Goal: Transaction & Acquisition: Purchase product/service

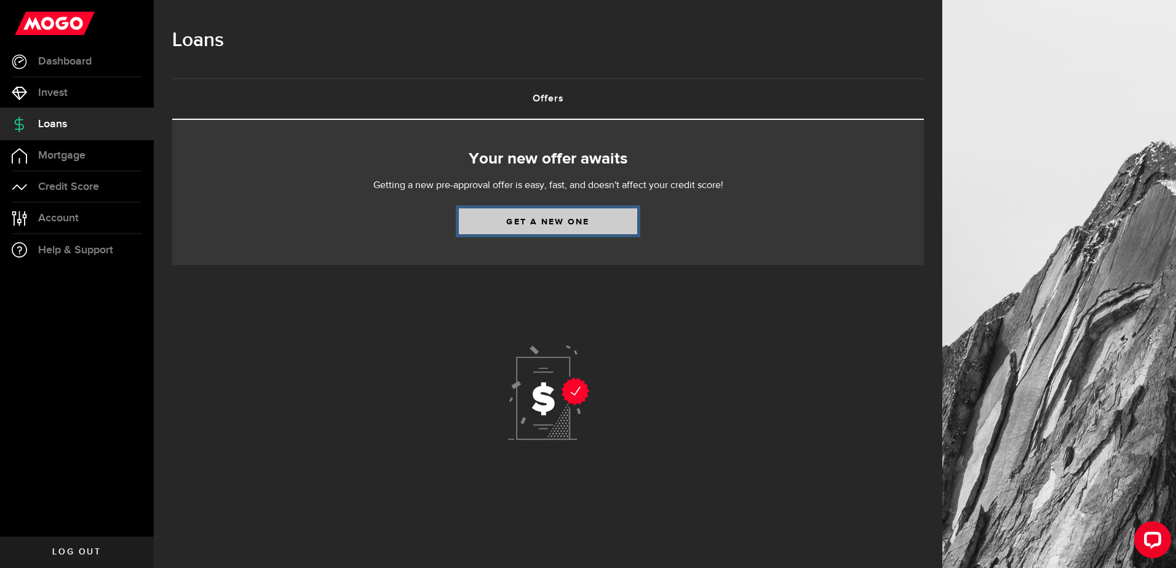
click at [593, 220] on link "Get a new one" at bounding box center [548, 221] width 178 height 26
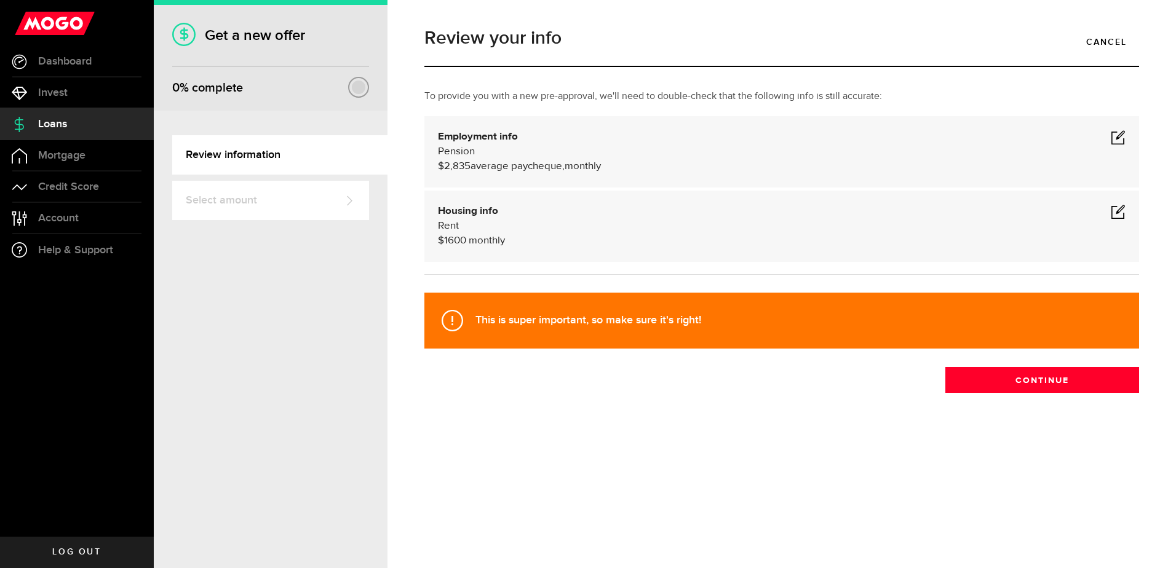
click at [1117, 135] on span at bounding box center [1118, 137] width 15 height 15
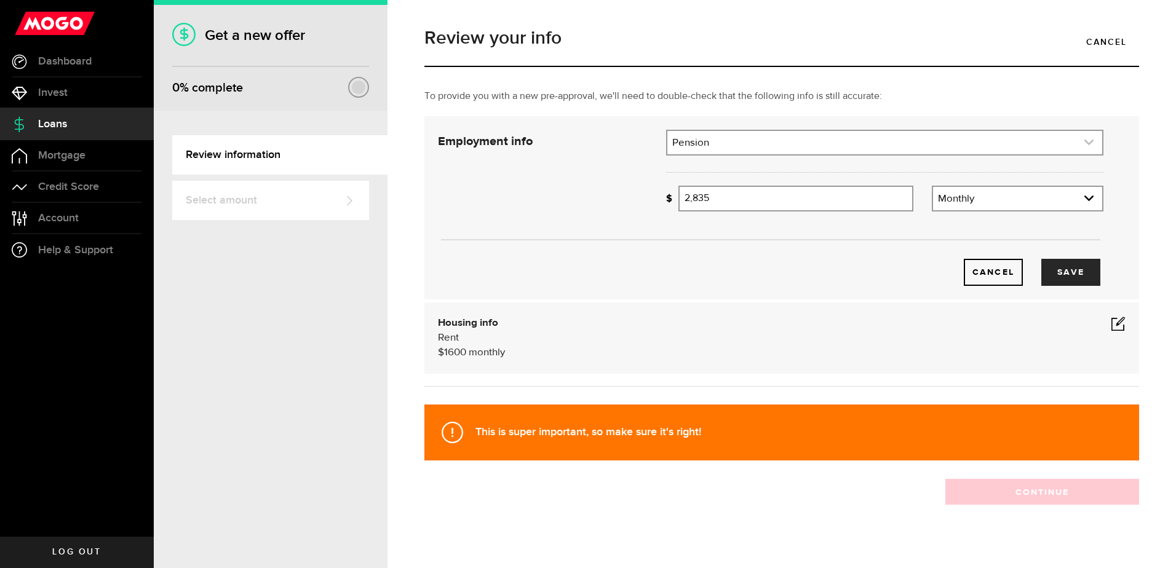
click at [705, 143] on link "expand select" at bounding box center [884, 142] width 435 height 23
click at [710, 142] on link "expand select" at bounding box center [884, 142] width 435 height 23
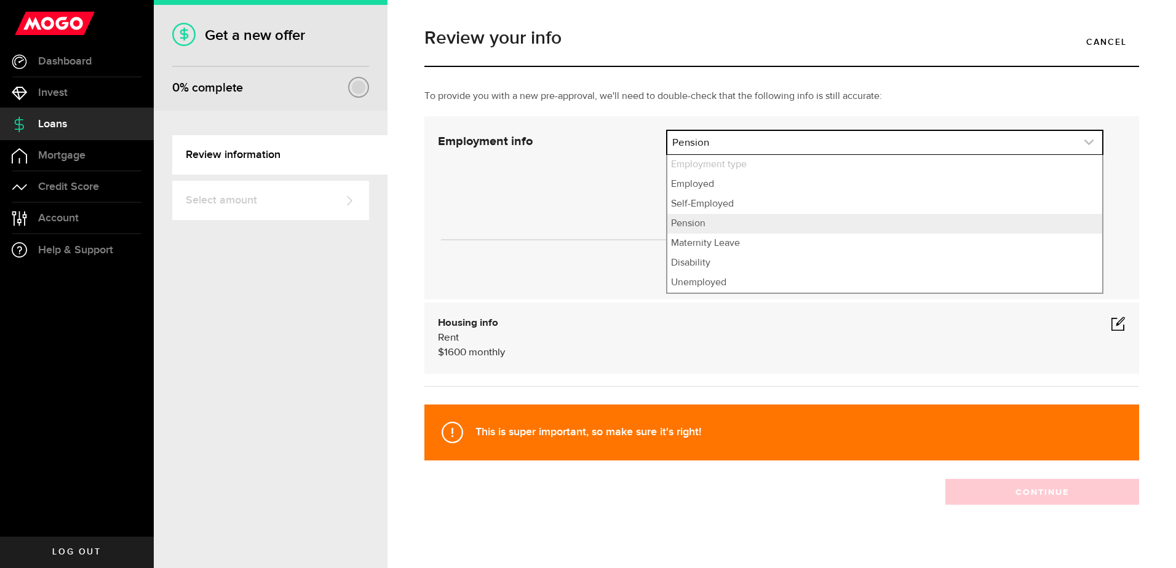
click at [671, 141] on link "expand select" at bounding box center [884, 142] width 435 height 23
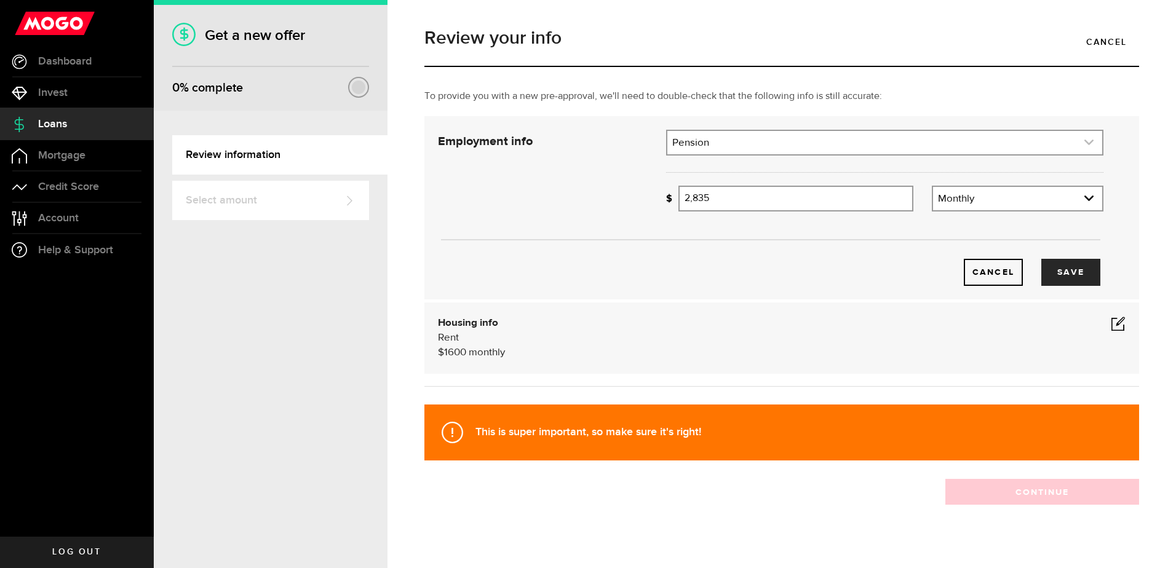
scroll to position [15, 0]
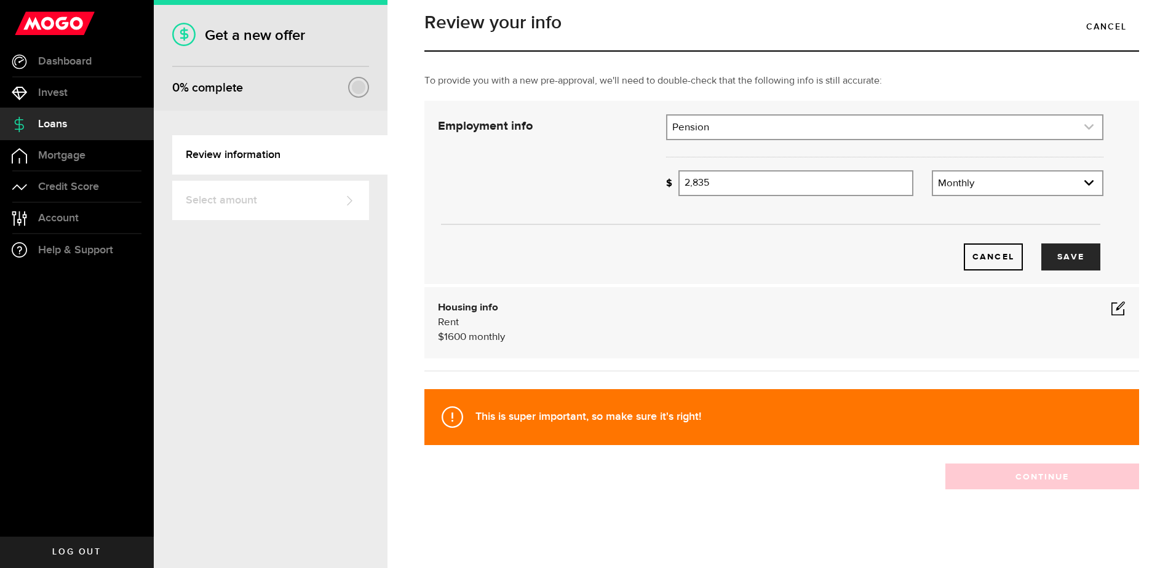
click at [672, 126] on link "expand select" at bounding box center [884, 127] width 435 height 23
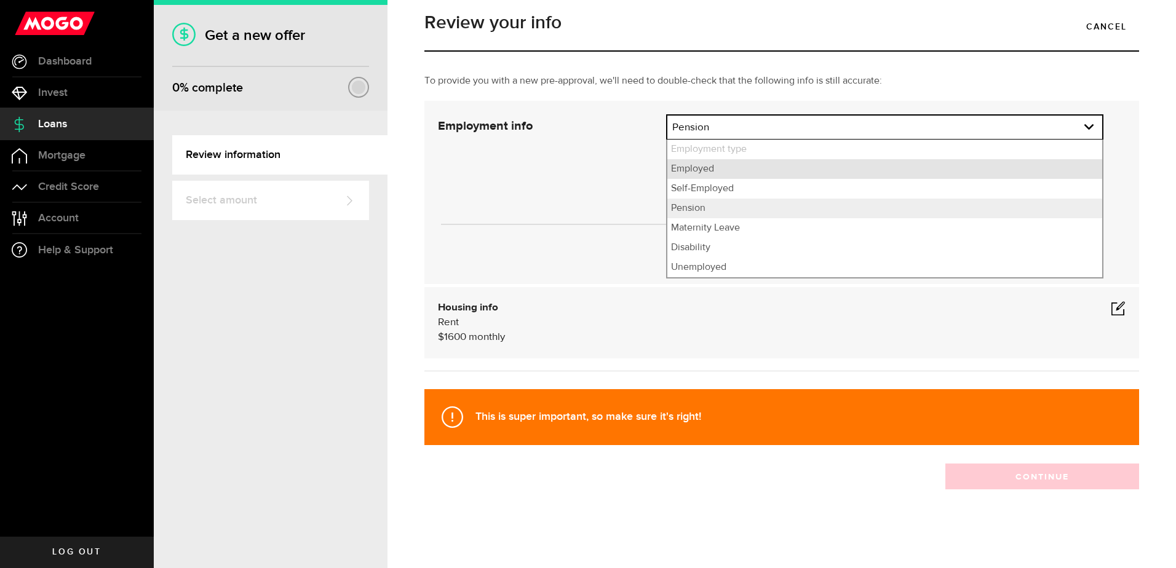
click at [694, 178] on li "Employed" at bounding box center [884, 169] width 435 height 20
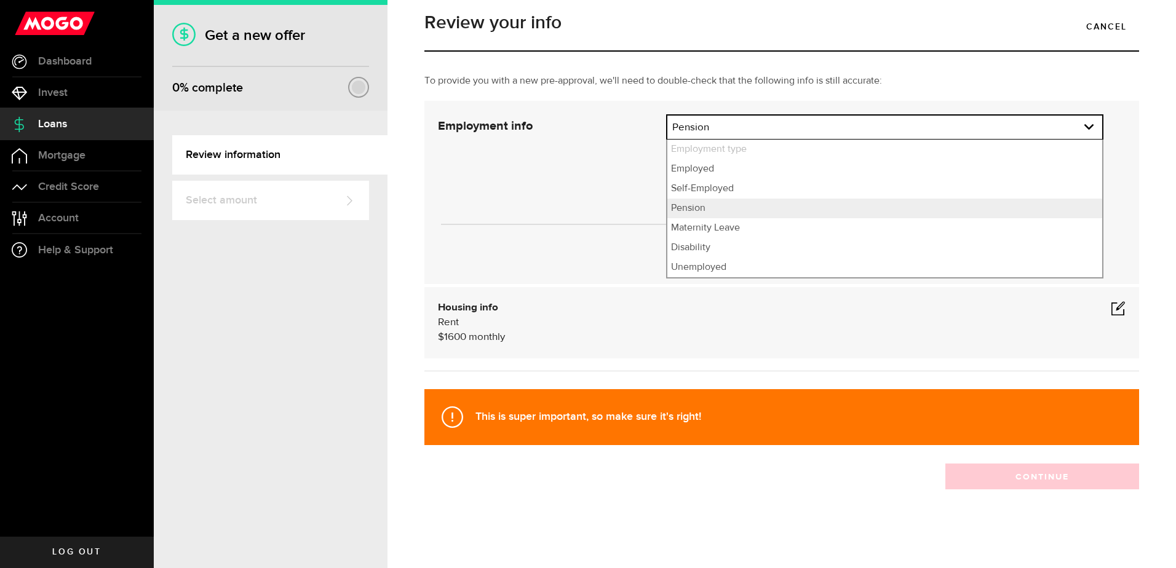
select select "Employed"
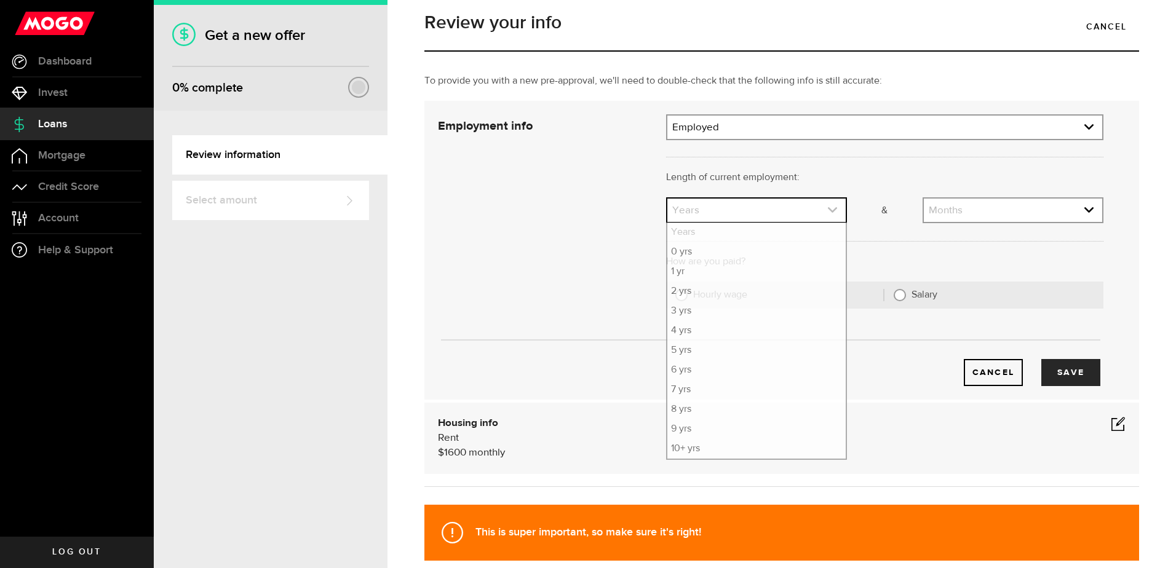
click at [827, 210] on icon "expand select" at bounding box center [832, 210] width 10 height 10
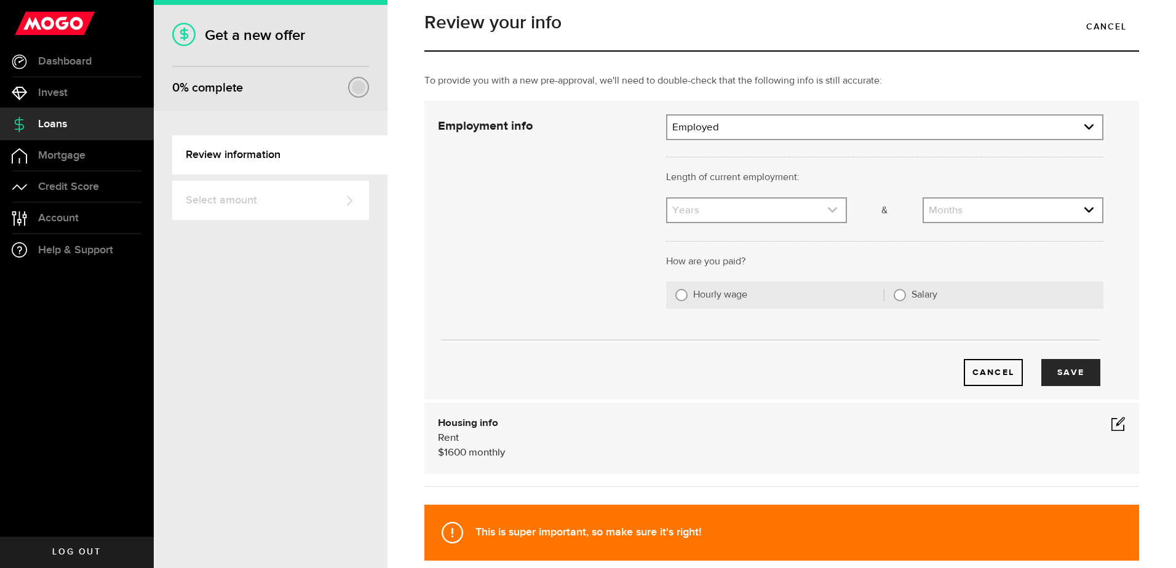
click at [827, 210] on icon "expand select" at bounding box center [832, 210] width 10 height 10
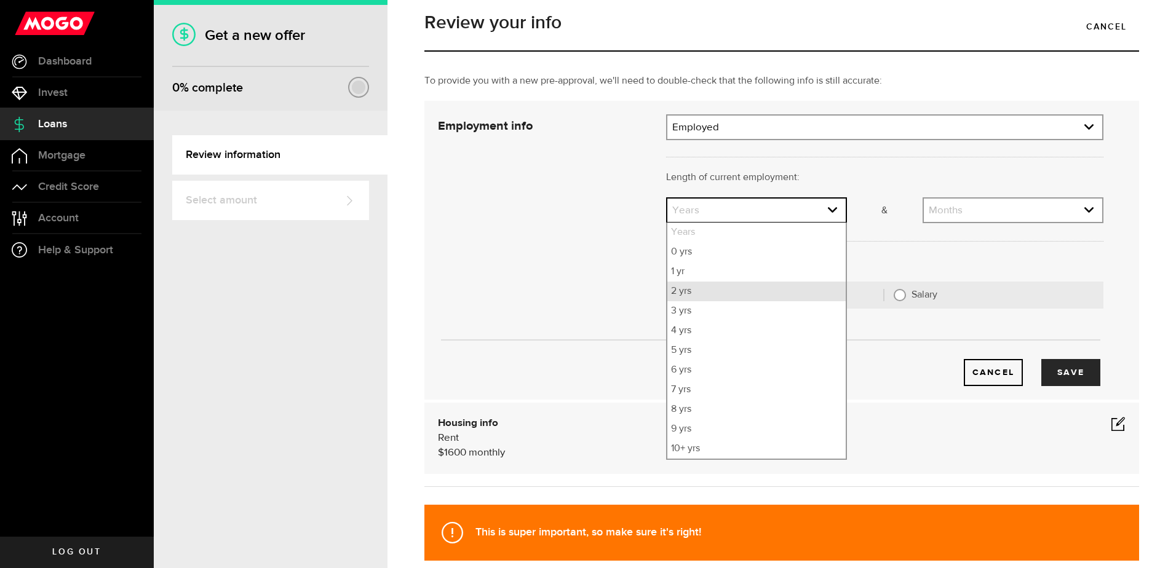
click at [680, 293] on li "2 yrs" at bounding box center [756, 292] width 178 height 20
select select "2"
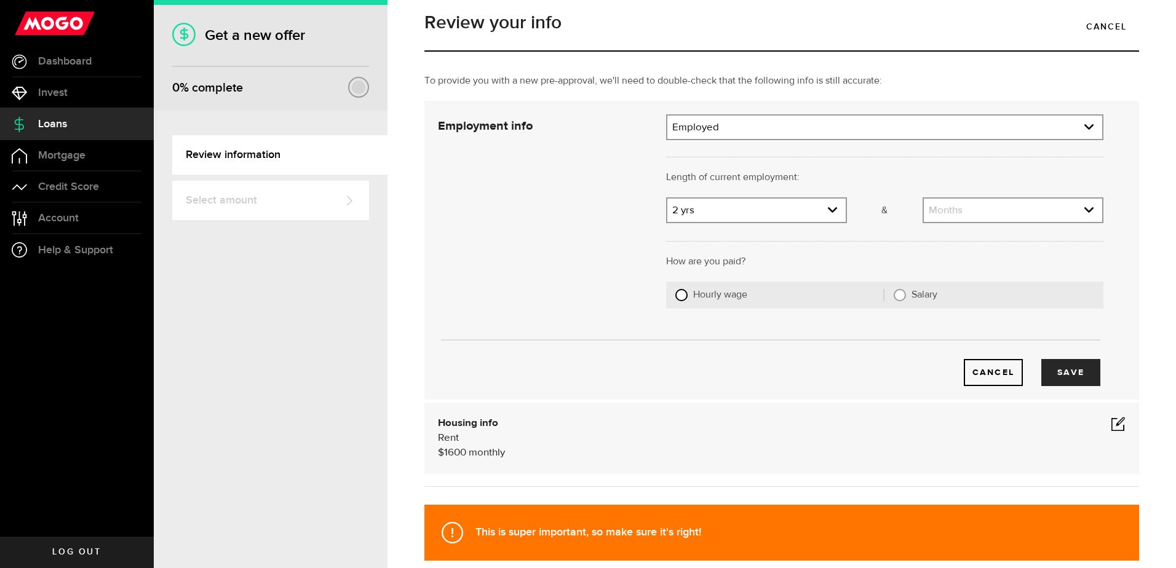
click at [678, 296] on input "Hourly wage" at bounding box center [681, 295] width 12 height 12
radio input "true"
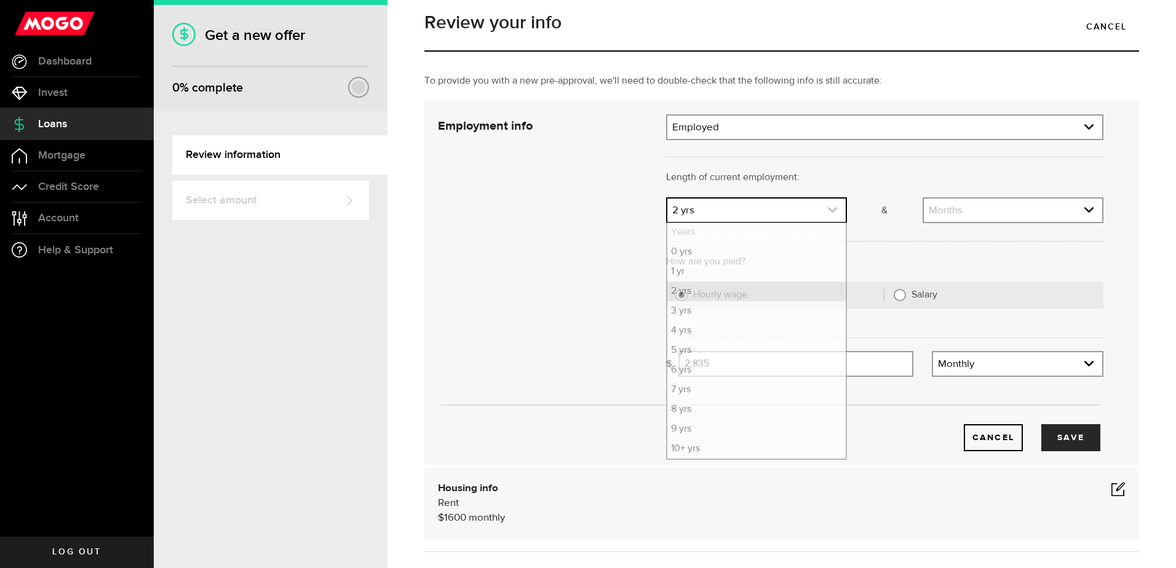
click at [827, 210] on icon "expand select" at bounding box center [832, 210] width 10 height 10
click at [678, 273] on li "1 yr" at bounding box center [756, 272] width 178 height 20
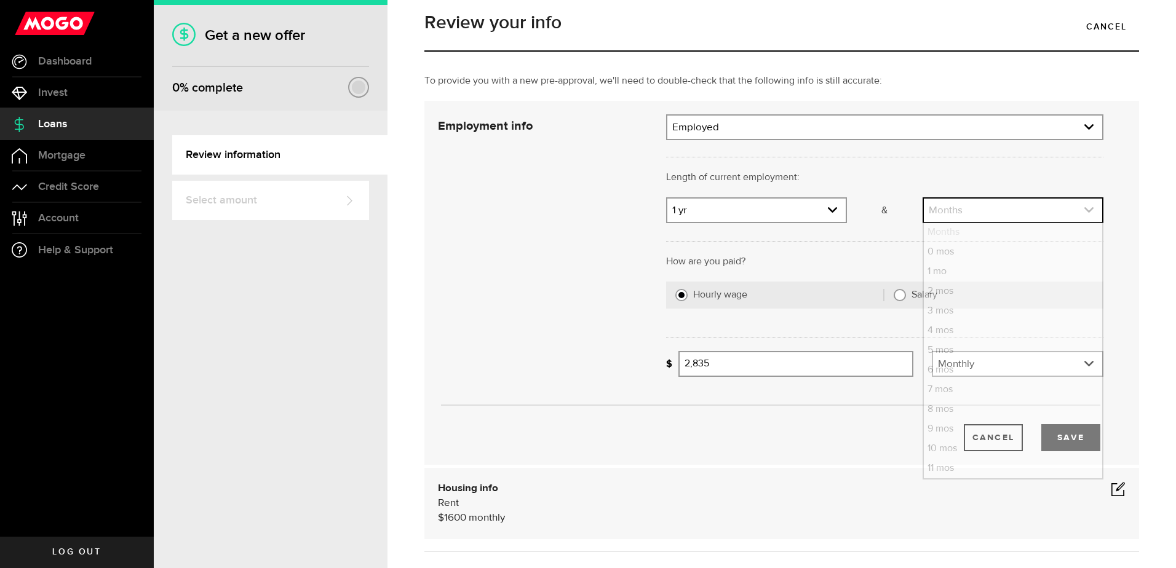
click at [1084, 210] on icon "expand select" at bounding box center [1089, 210] width 10 height 10
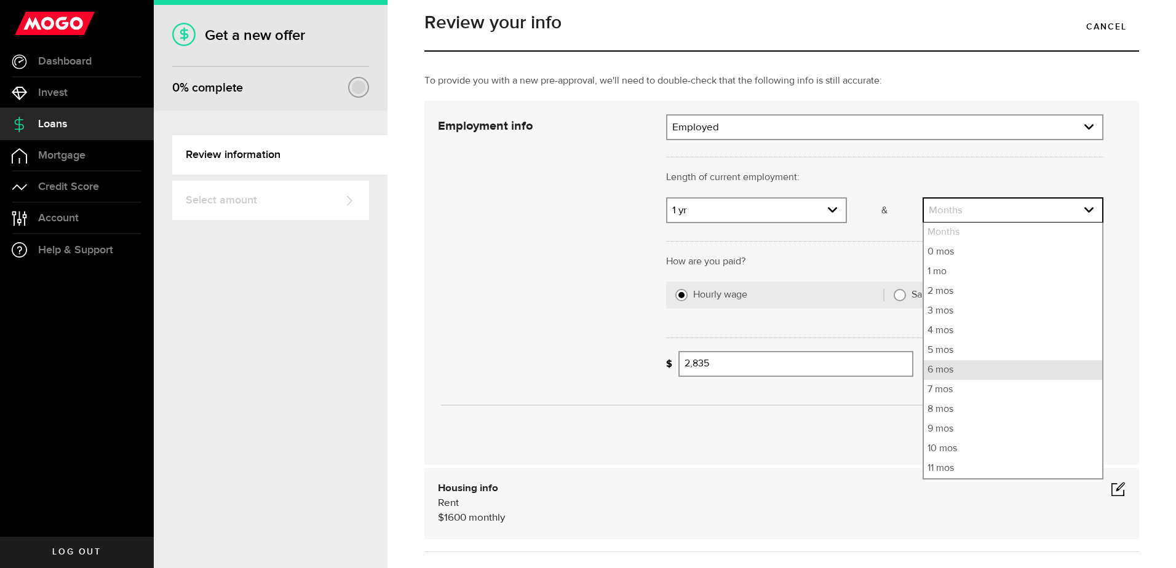
click at [928, 373] on li "6 mos" at bounding box center [1013, 370] width 178 height 20
select select "6"
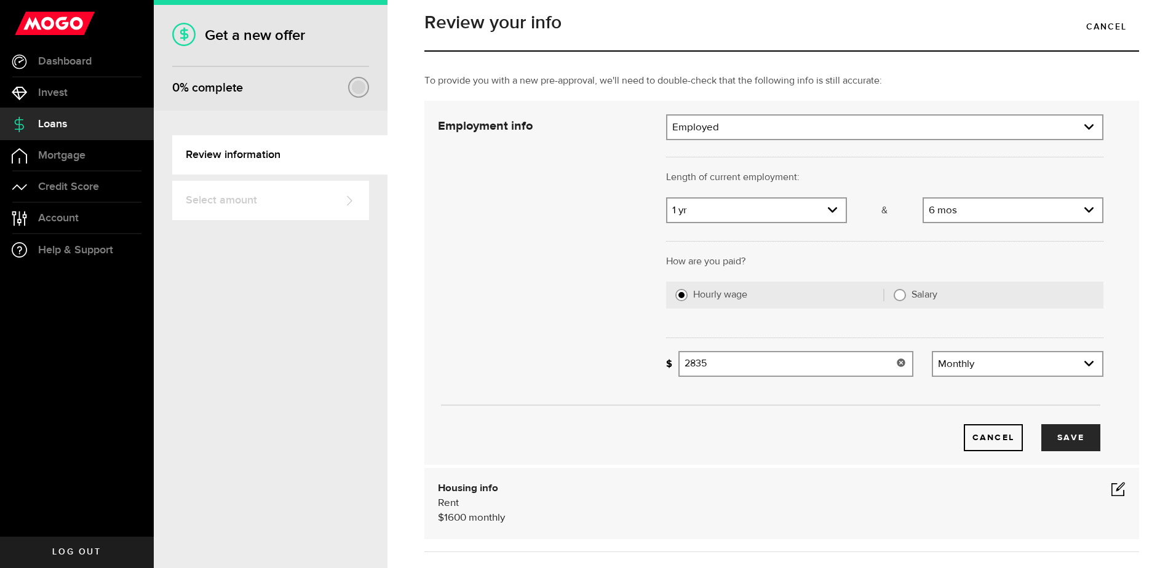
click at [713, 363] on input "2835" at bounding box center [795, 364] width 235 height 26
type input "2"
click at [686, 363] on input "2" at bounding box center [795, 364] width 235 height 26
click at [686, 360] on input "2" at bounding box center [795, 364] width 235 height 26
type input "7,280"
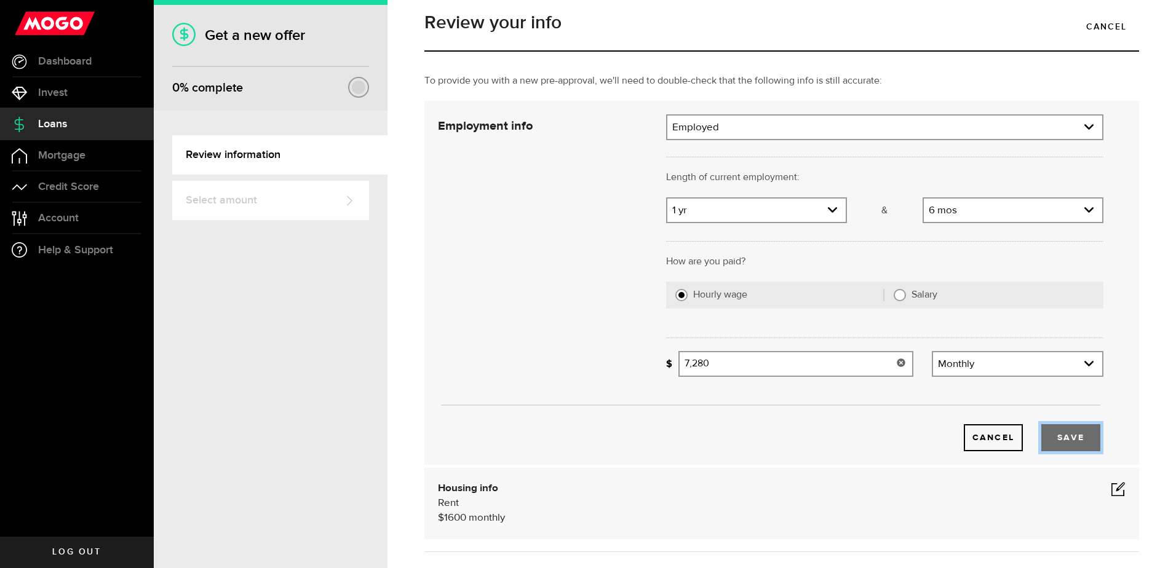
click at [1071, 435] on button "Save" at bounding box center [1070, 437] width 59 height 27
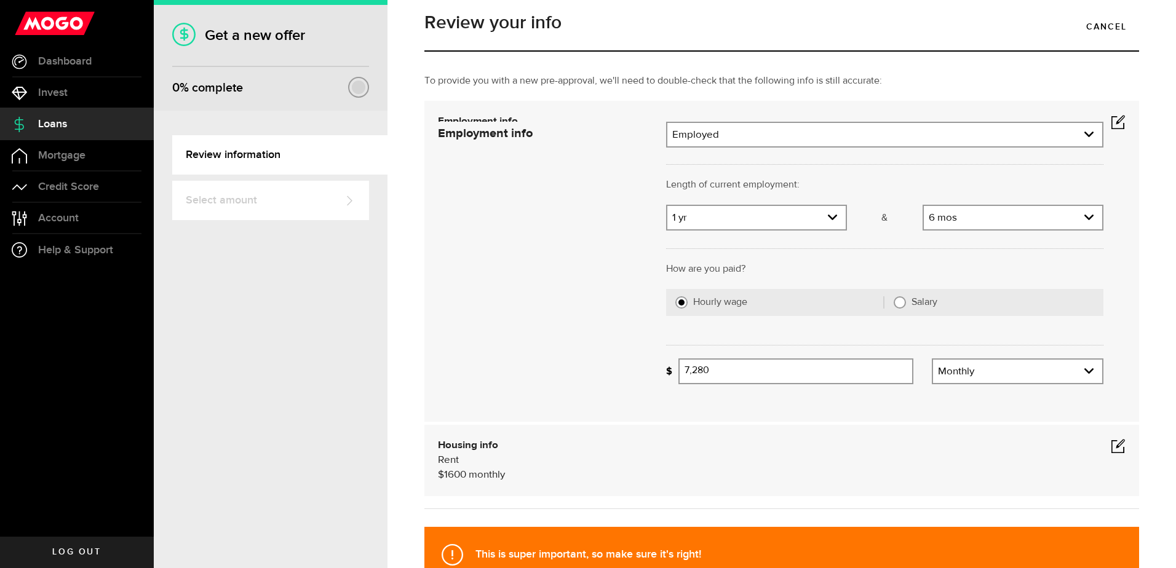
scroll to position [0, 0]
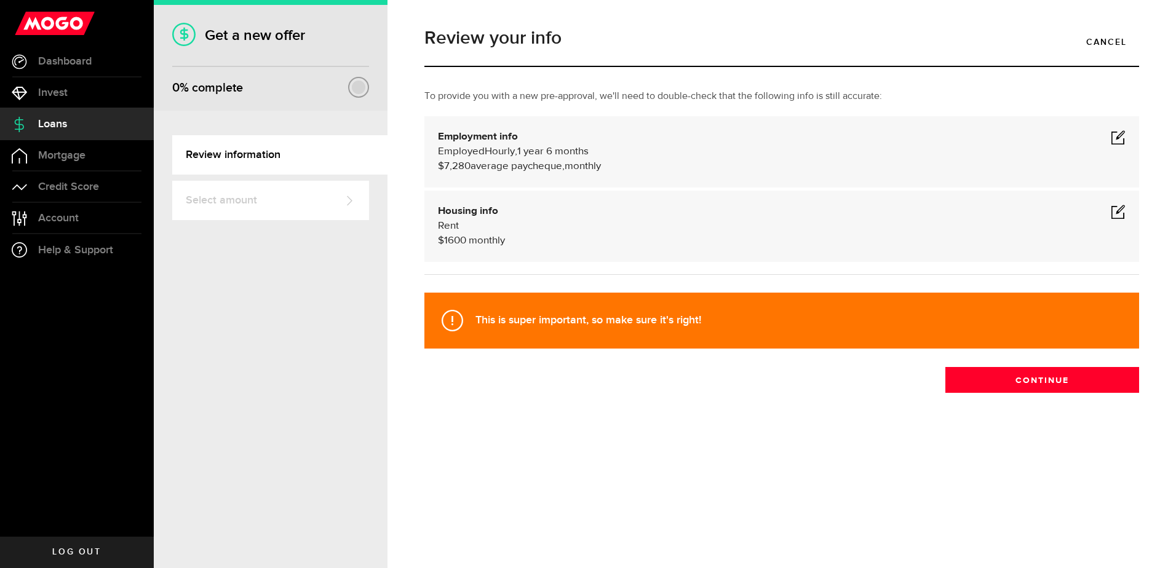
click at [1116, 208] on span at bounding box center [1118, 211] width 15 height 15
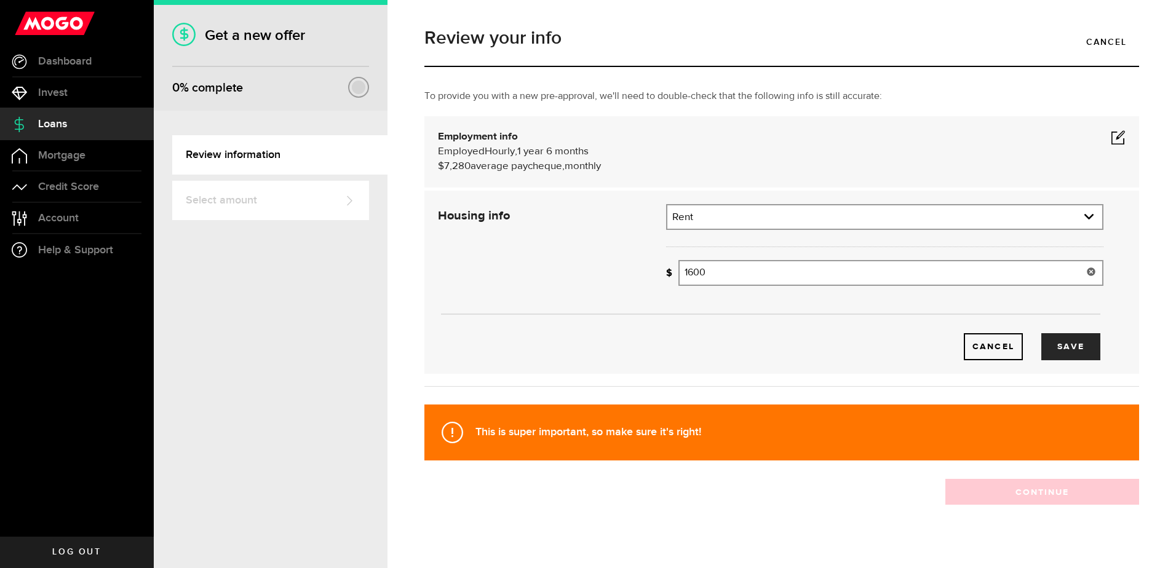
click at [708, 271] on input "1600" at bounding box center [890, 273] width 425 height 26
type input "1,750"
click at [1069, 348] on button "Save" at bounding box center [1070, 346] width 59 height 27
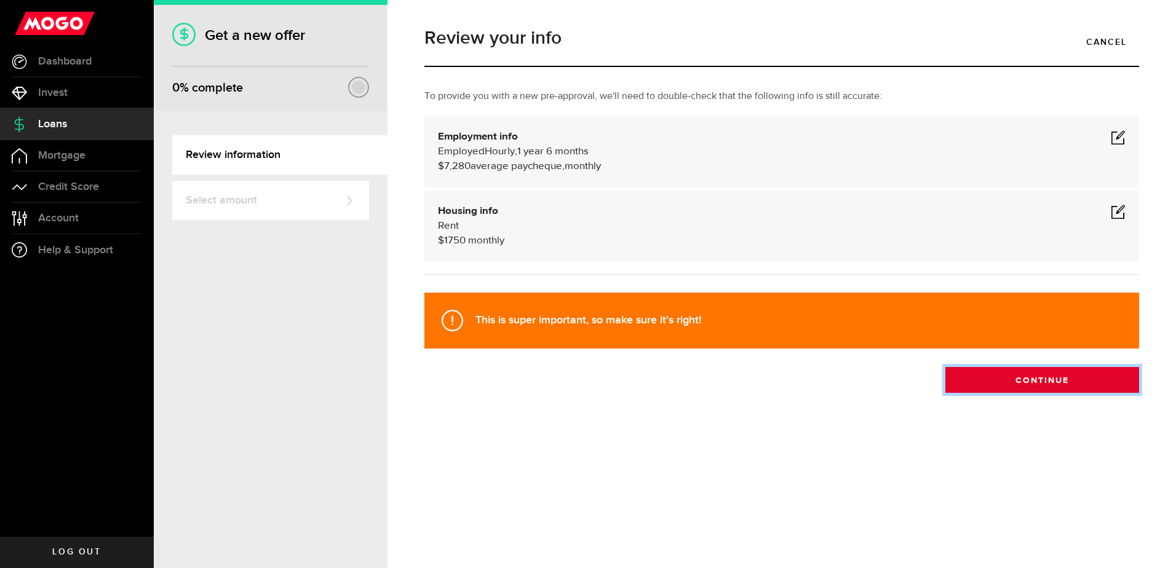
click at [1059, 378] on button "Continue" at bounding box center [1042, 380] width 194 height 26
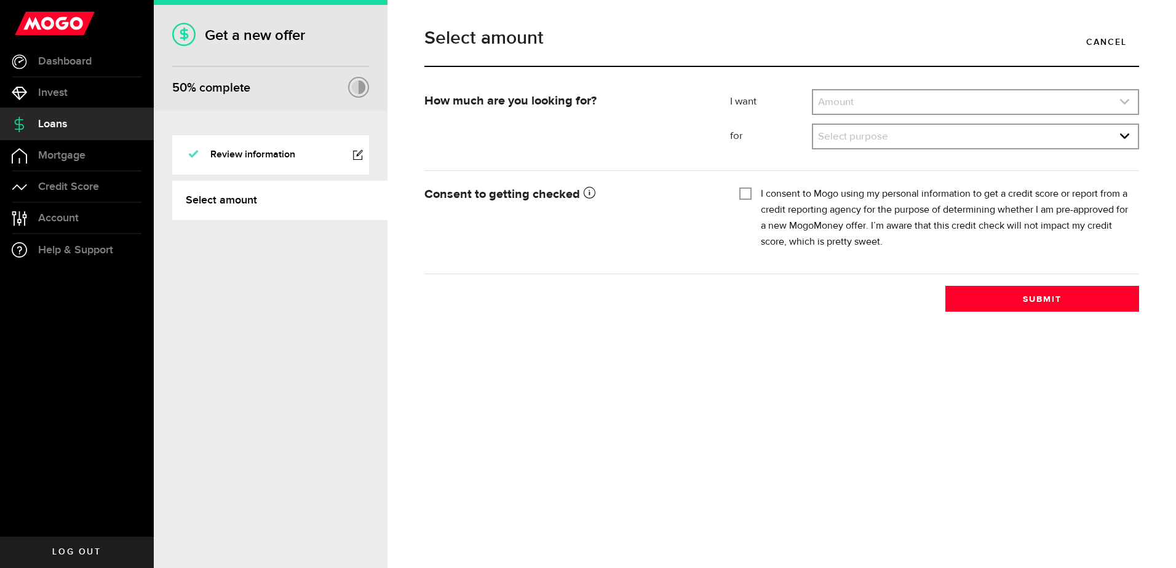
click at [1126, 101] on icon "expand select" at bounding box center [1124, 102] width 10 height 10
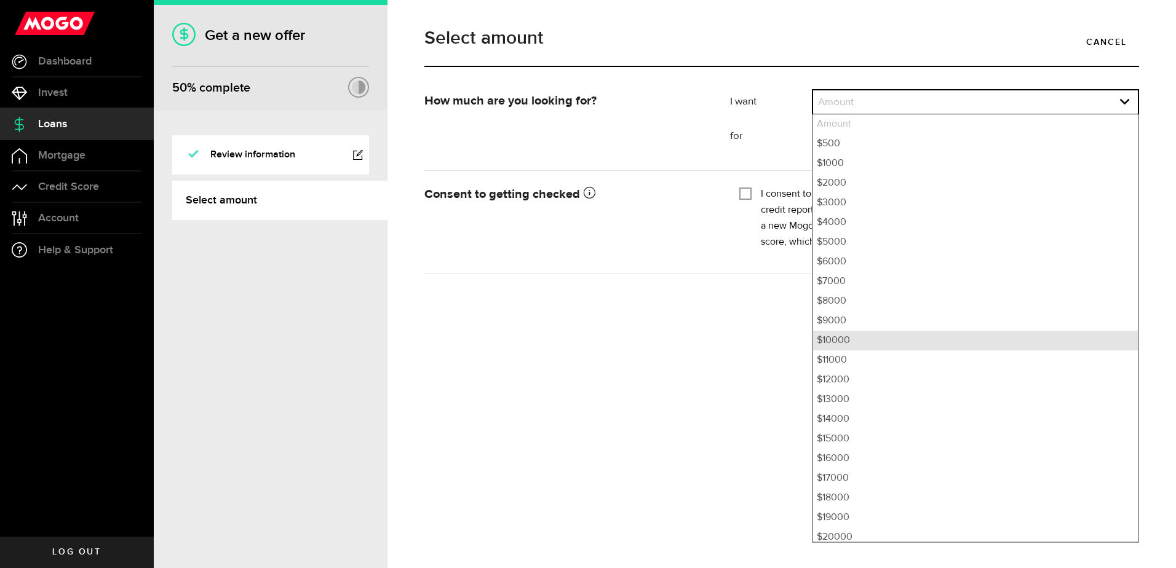
click at [861, 338] on li "$10000" at bounding box center [975, 341] width 325 height 20
select select "10000"
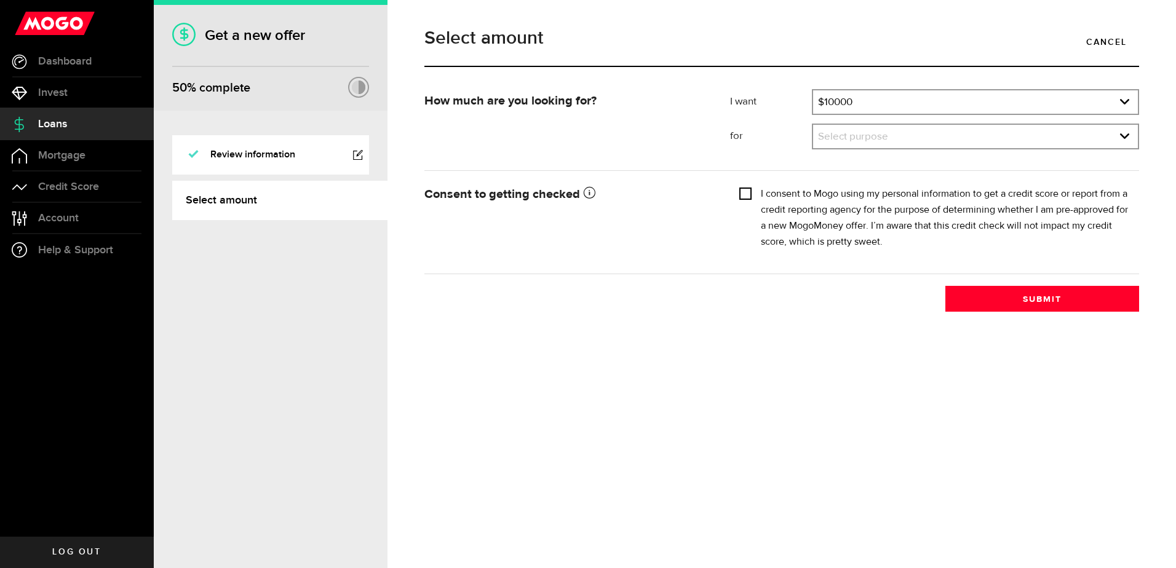
click at [746, 194] on input "I consent to Mogo using my personal information to get a credit score or report…" at bounding box center [745, 192] width 12 height 12
checkbox input "true"
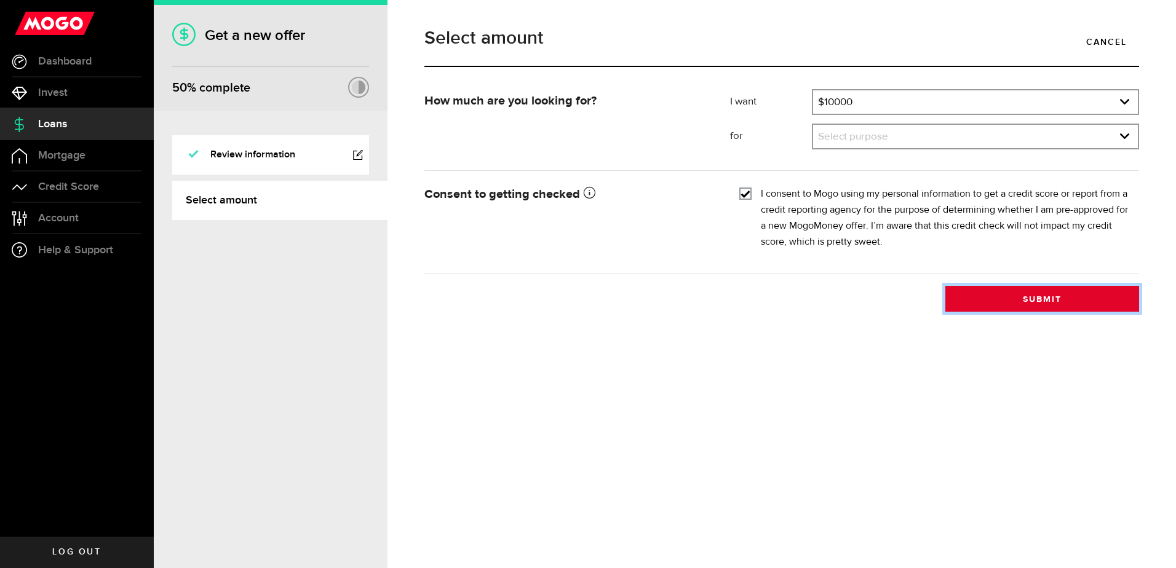
click at [1060, 295] on button "Submit" at bounding box center [1042, 299] width 194 height 26
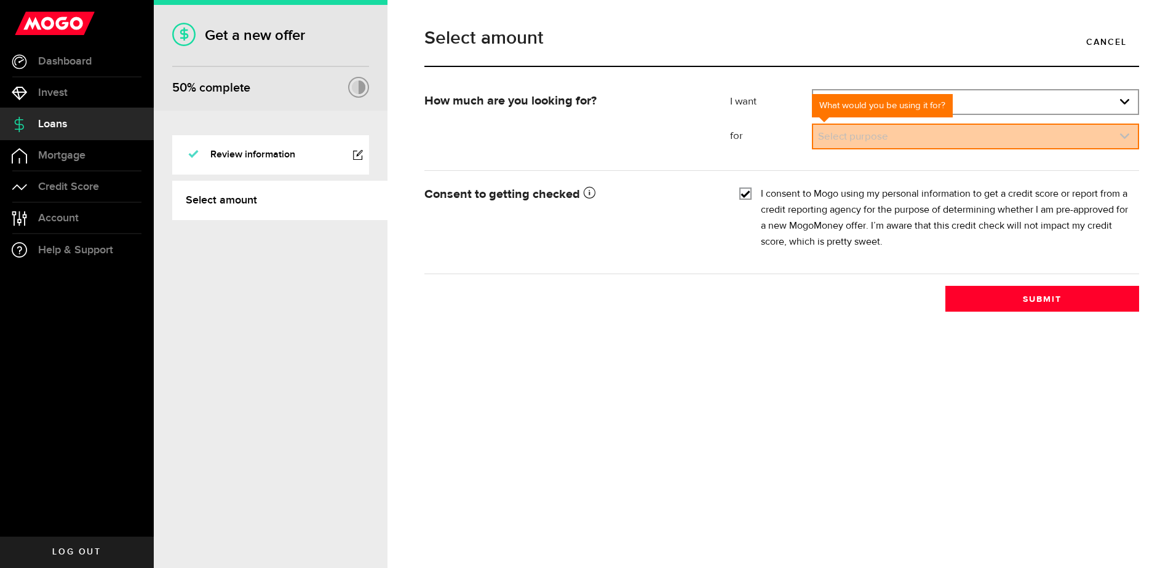
click at [1128, 138] on icon "expand select" at bounding box center [1124, 136] width 10 height 10
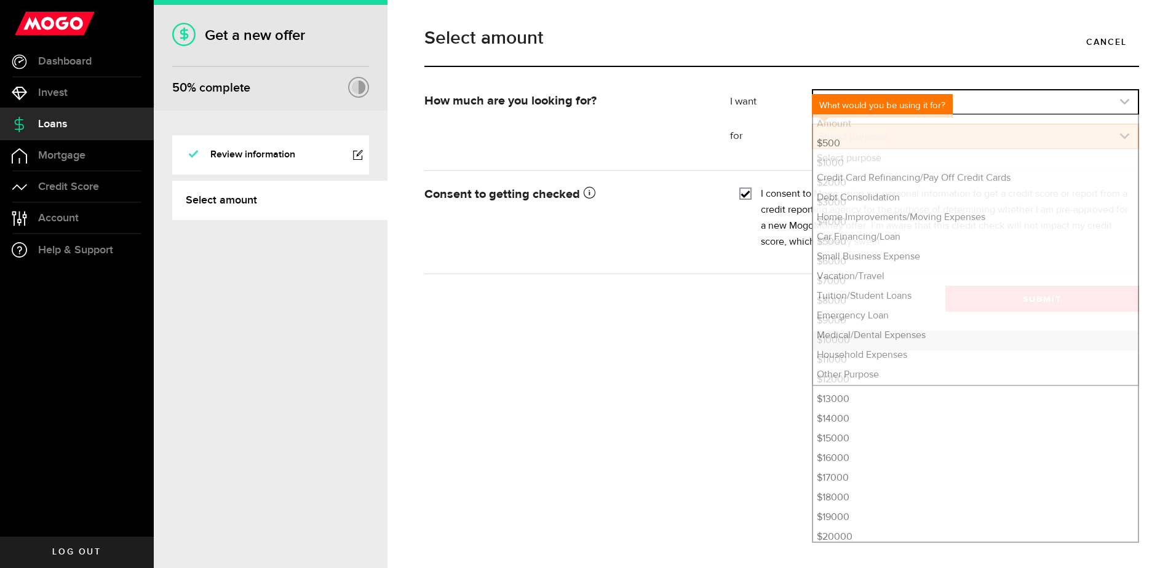
click at [1128, 102] on icon "expand select" at bounding box center [1124, 102] width 10 height 10
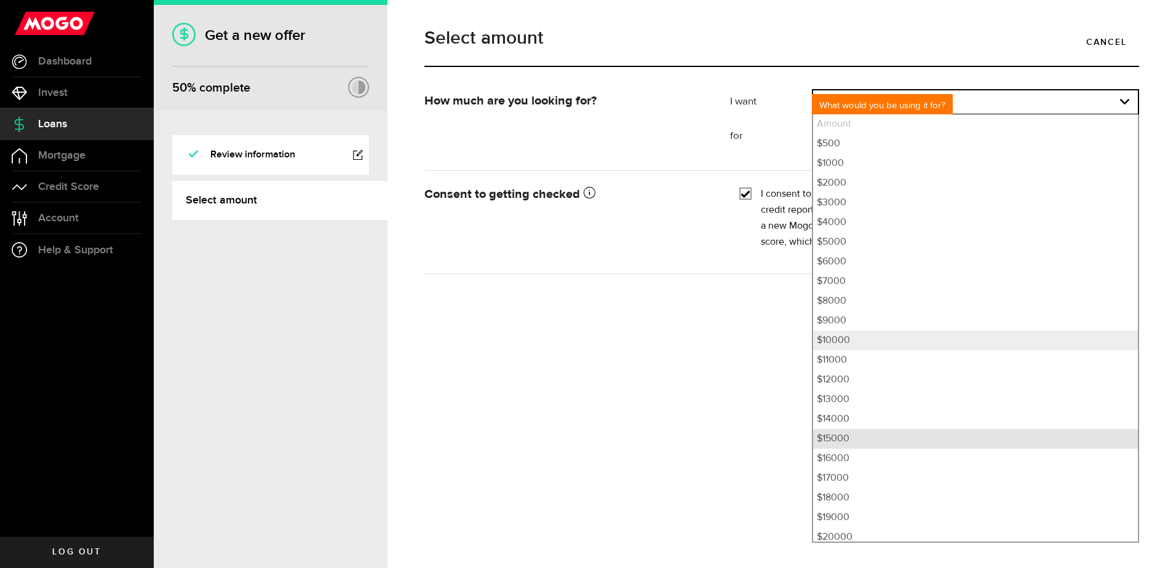
click at [835, 438] on li "$15000" at bounding box center [975, 439] width 325 height 20
select select "15000"
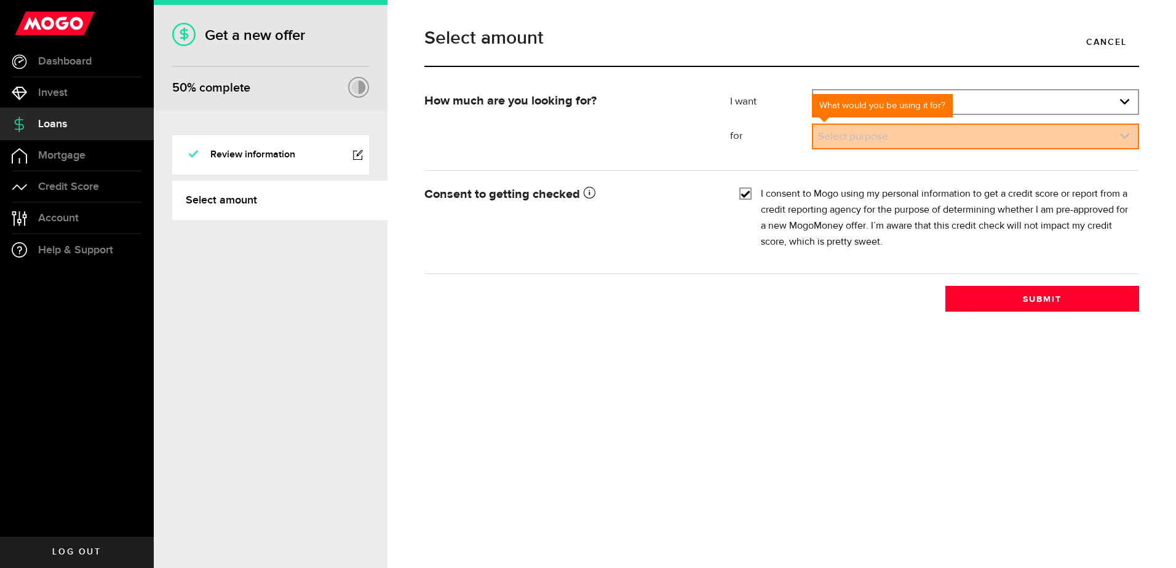
click at [1123, 140] on icon "expand select" at bounding box center [1124, 136] width 10 height 10
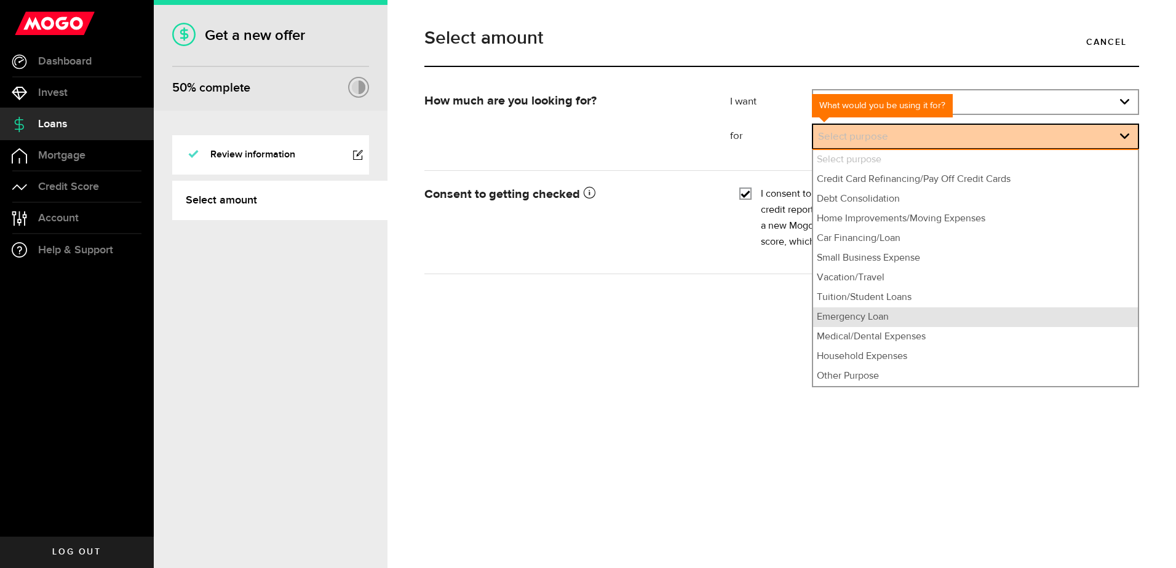
click at [886, 318] on li "Emergency Loan" at bounding box center [975, 317] width 325 height 20
select select "Emergency Loan"
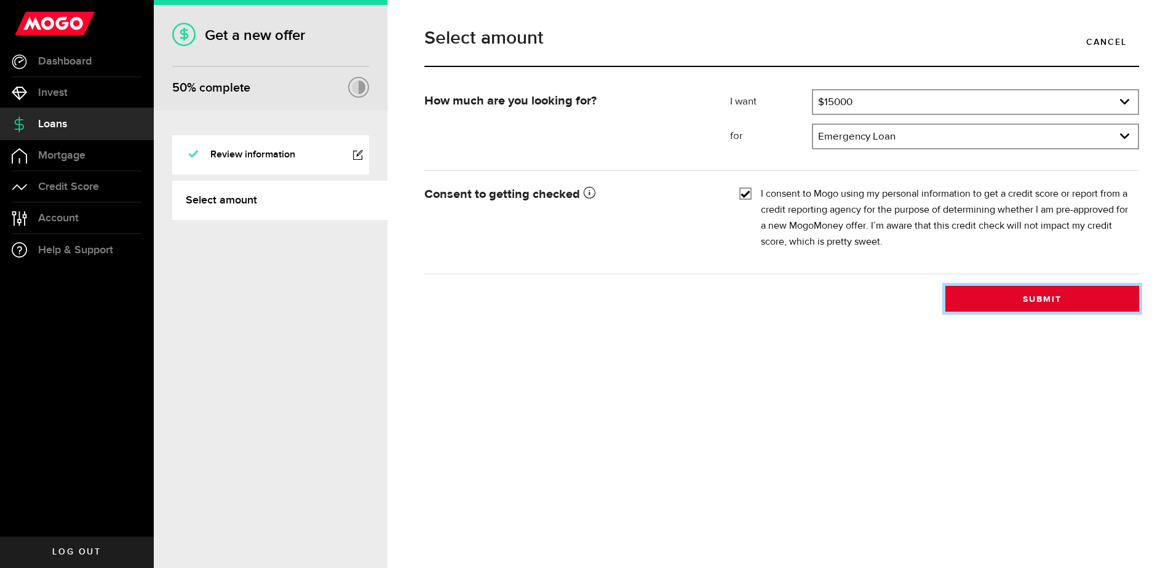
click at [1067, 297] on button "Submit" at bounding box center [1042, 299] width 194 height 26
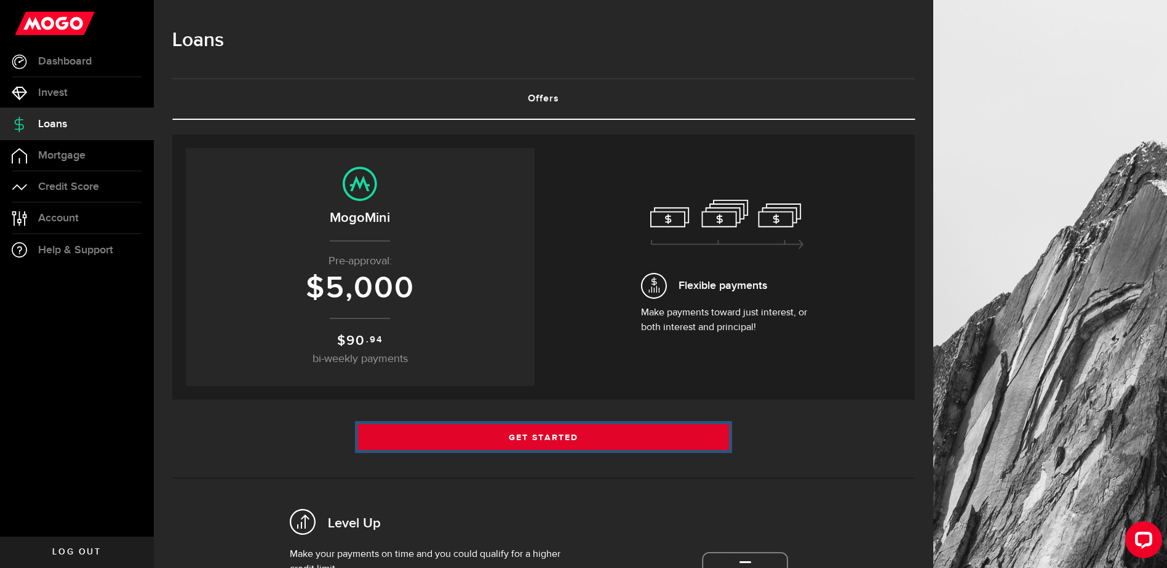
click at [545, 434] on link "Get Started" at bounding box center [543, 437] width 371 height 26
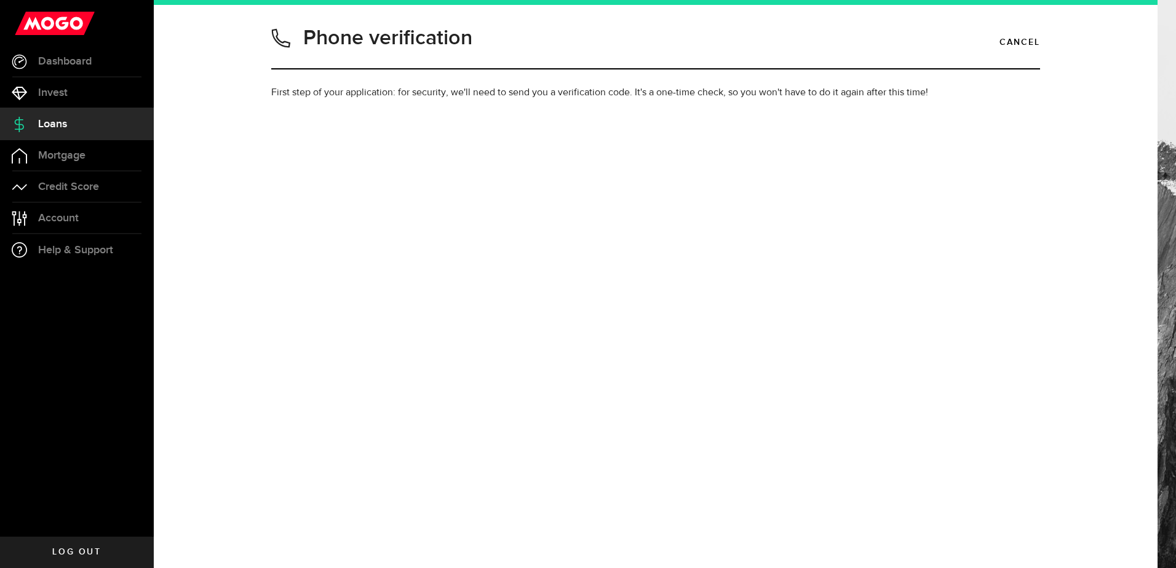
type input "7803615930"
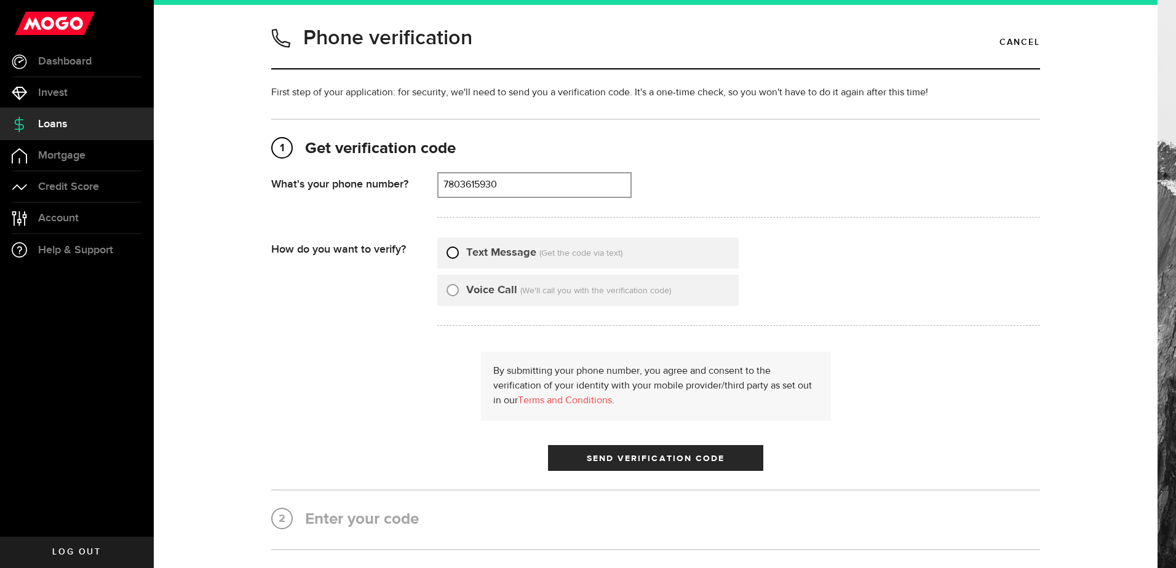
click at [452, 253] on input "Text Message" at bounding box center [452, 251] width 12 height 12
radio input "true"
click at [654, 462] on span "submit" at bounding box center [655, 461] width 17 height 17
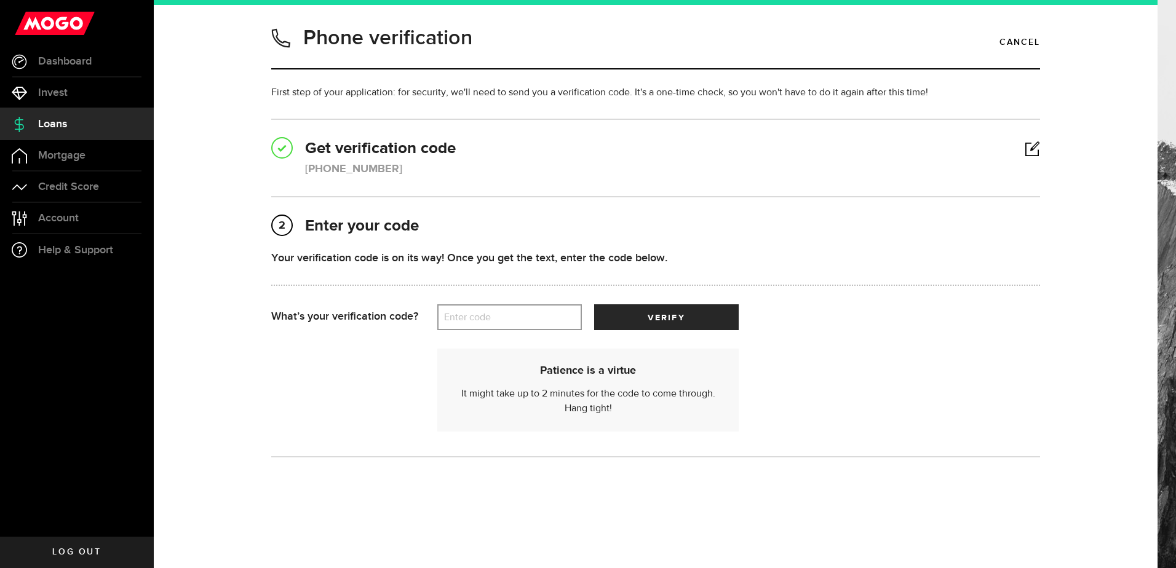
click at [442, 313] on label "Enter code" at bounding box center [509, 317] width 145 height 25
click at [442, 313] on input "Enter code" at bounding box center [509, 317] width 145 height 26
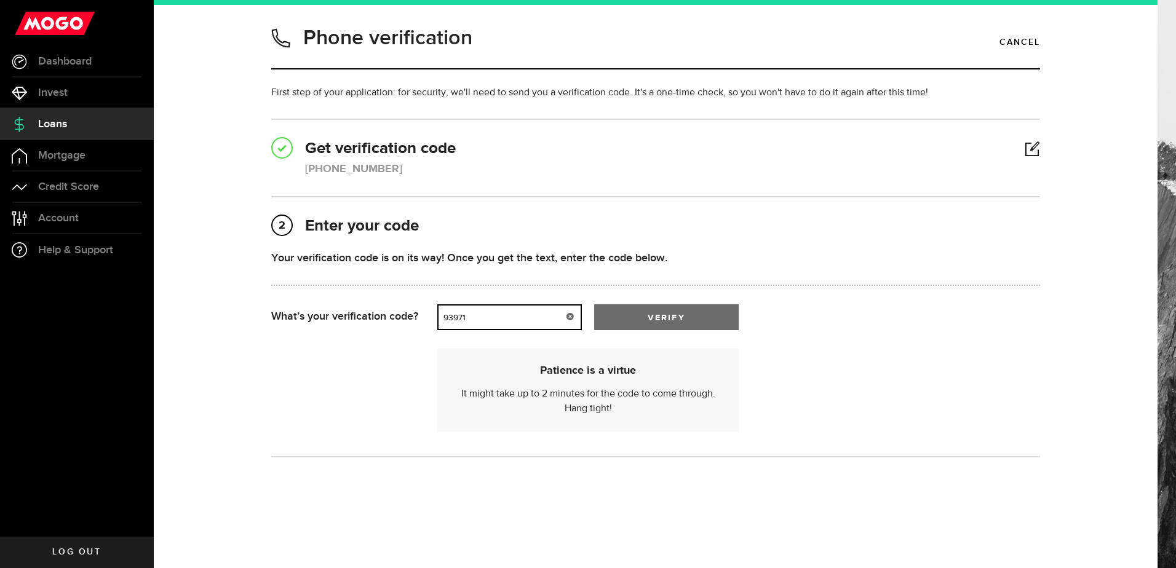
type input "93971"
click at [681, 319] on button "verify" at bounding box center [666, 317] width 145 height 26
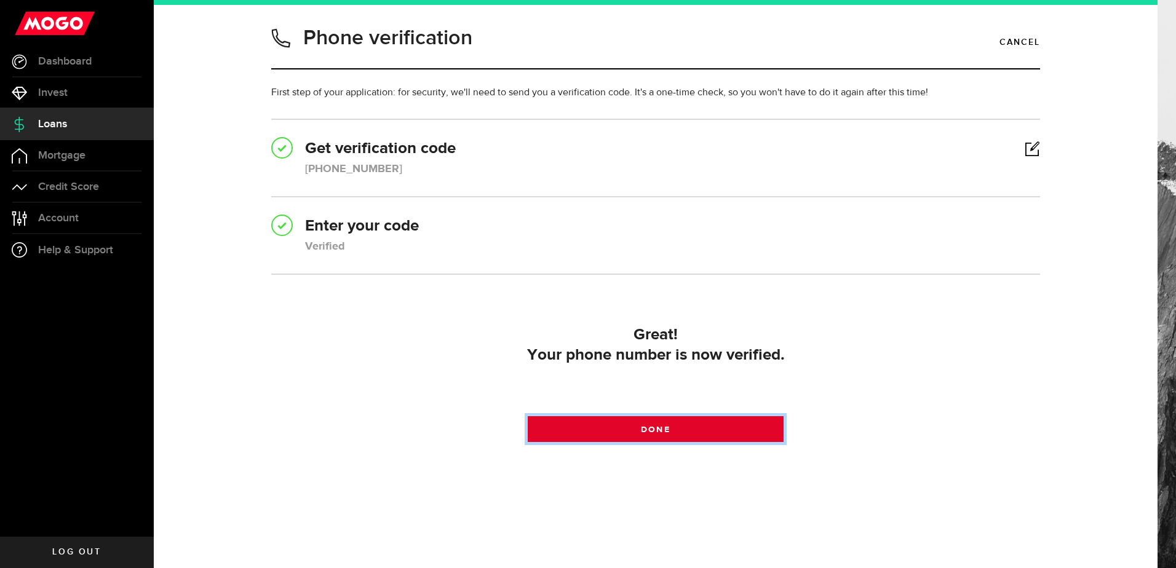
click at [669, 430] on link "Done" at bounding box center [656, 429] width 256 height 26
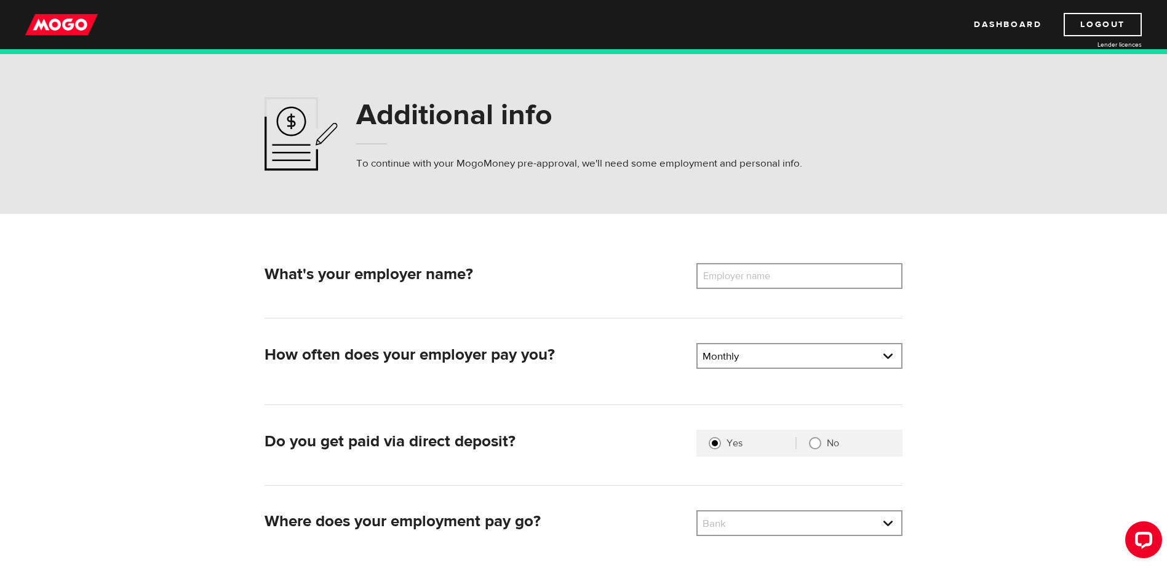
click at [707, 277] on label "Employer name" at bounding box center [745, 276] width 99 height 26
click at [707, 277] on input "Employer name" at bounding box center [799, 276] width 206 height 26
type input "Maskwacis Health Services"
click at [892, 355] on link at bounding box center [799, 355] width 204 height 23
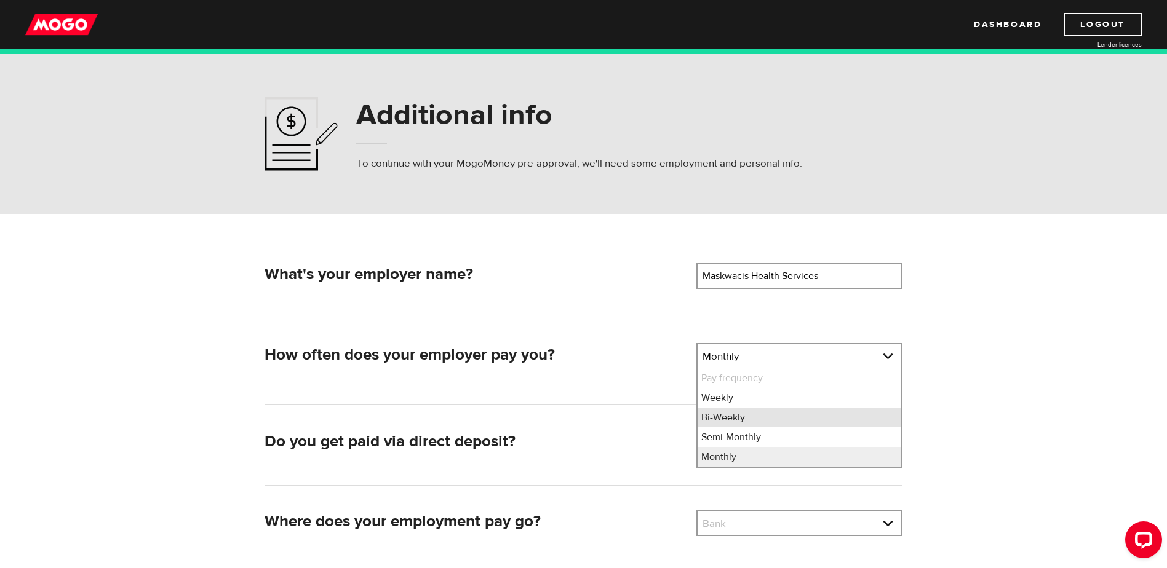
click at [721, 419] on li "Bi-Weekly" at bounding box center [799, 418] width 204 height 20
select select "2"
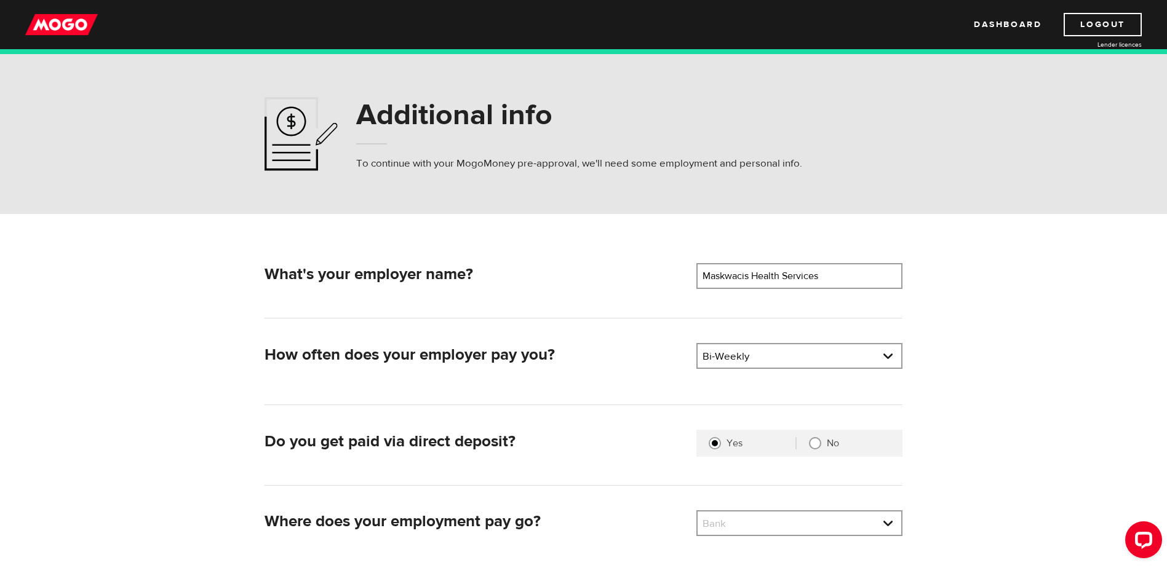
click at [714, 443] on input "Yes" at bounding box center [714, 443] width 12 height 12
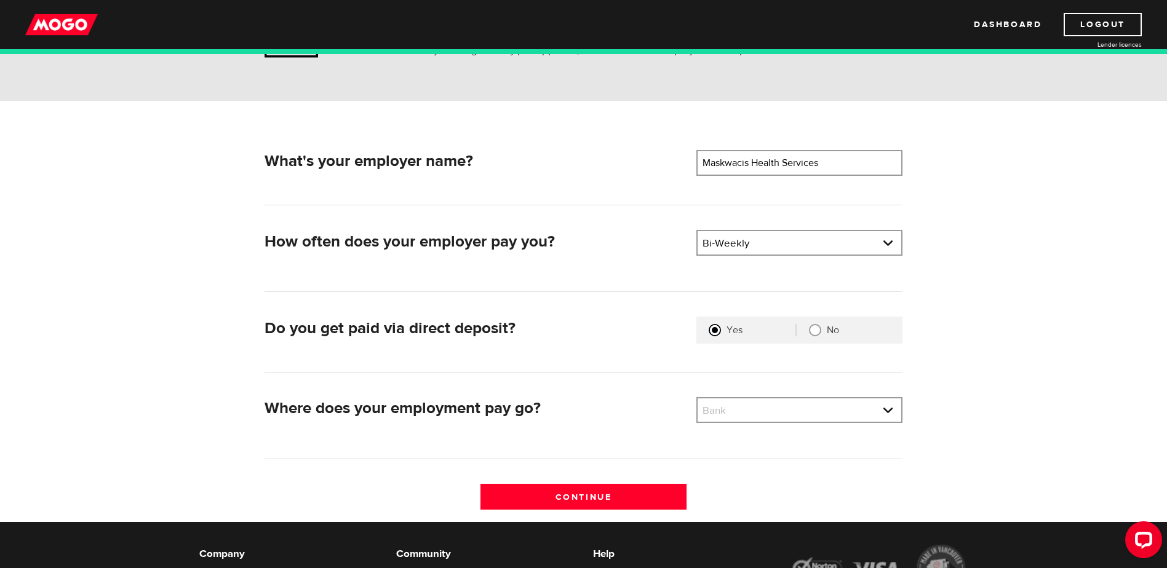
scroll to position [123, 0]
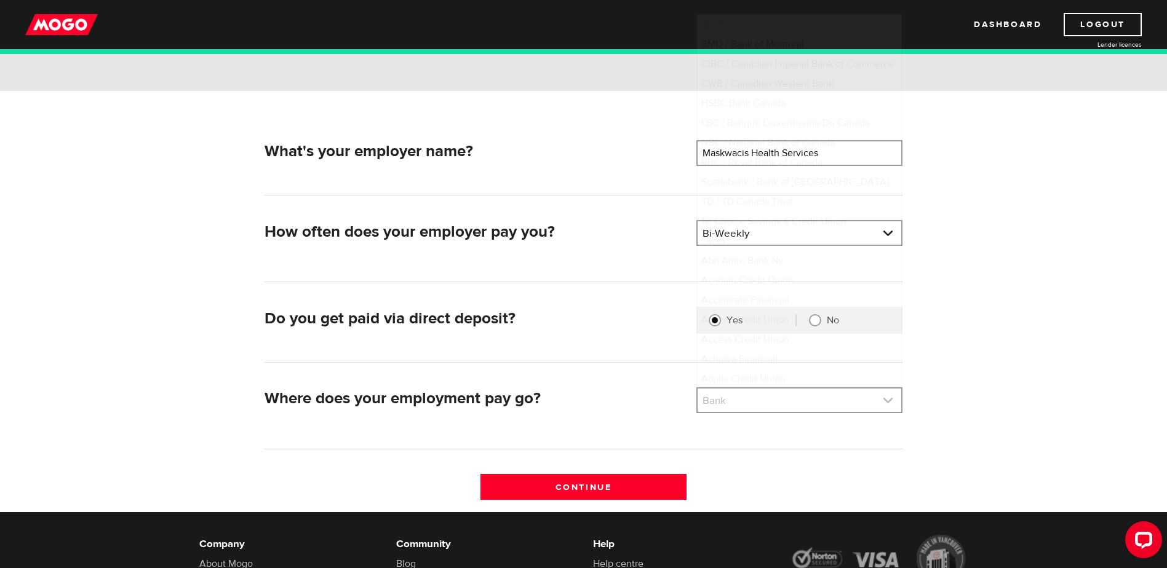
click at [887, 398] on link at bounding box center [799, 400] width 204 height 23
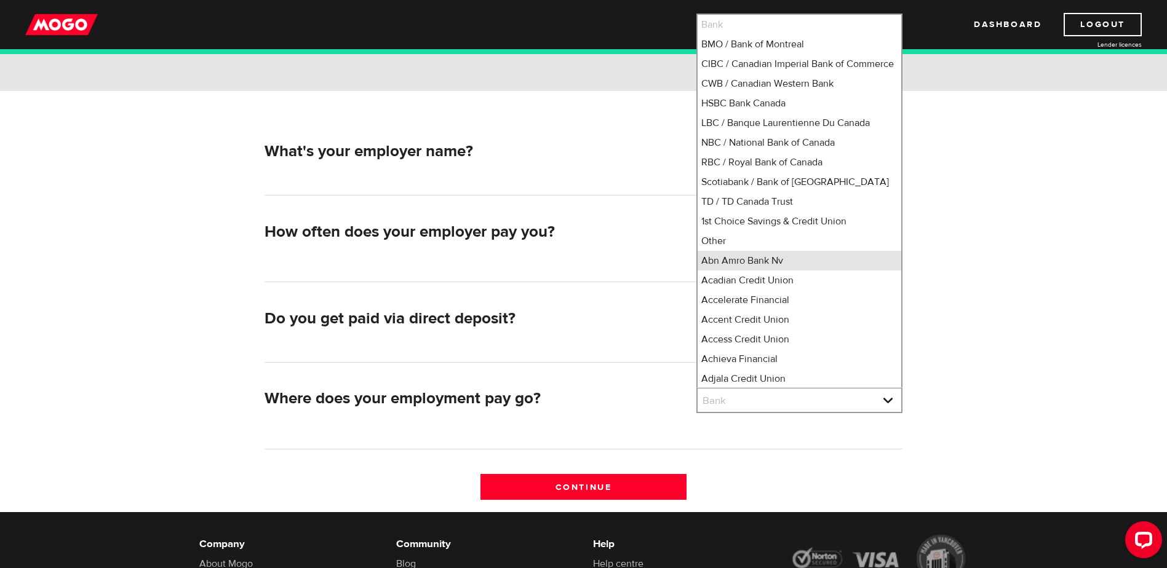
scroll to position [16, 0]
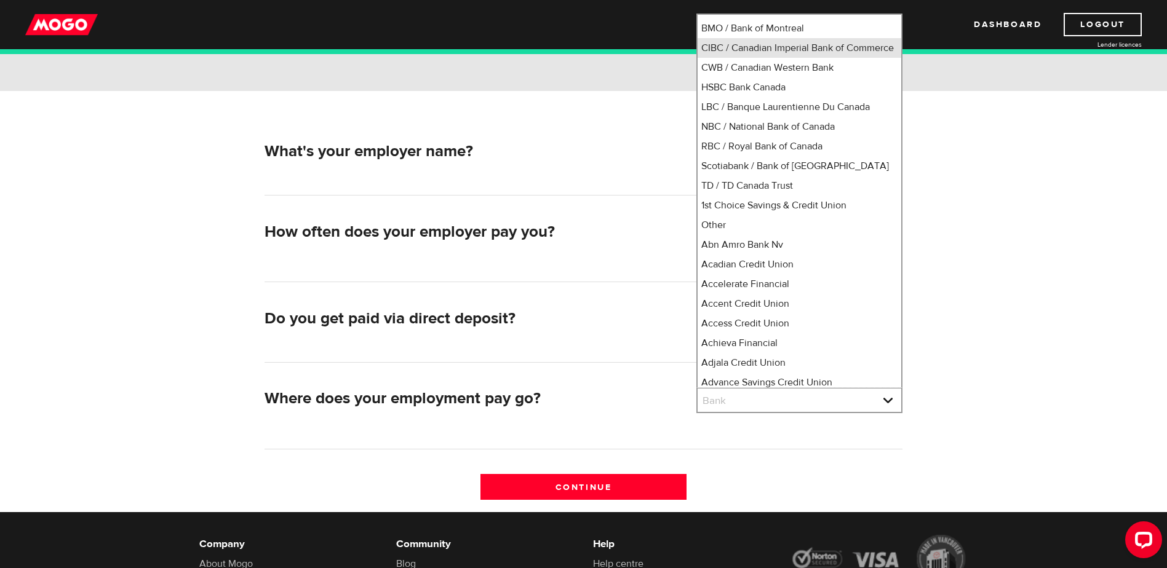
click at [770, 56] on li "CIBC / Canadian Imperial Bank of Commerce" at bounding box center [799, 48] width 204 height 20
select select "4"
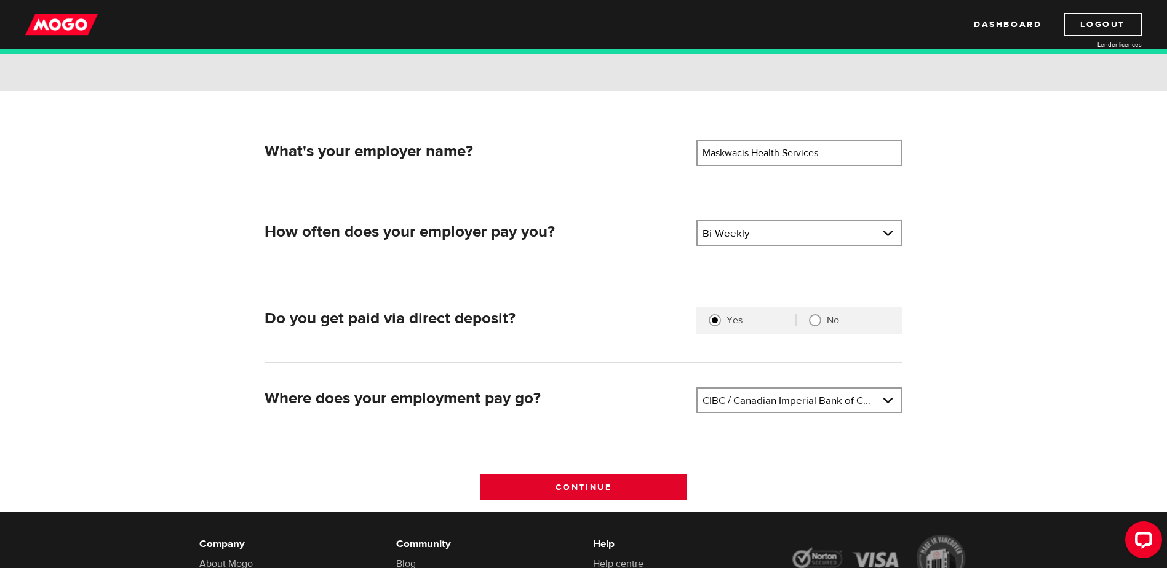
click at [590, 486] on input "Continue" at bounding box center [583, 487] width 206 height 26
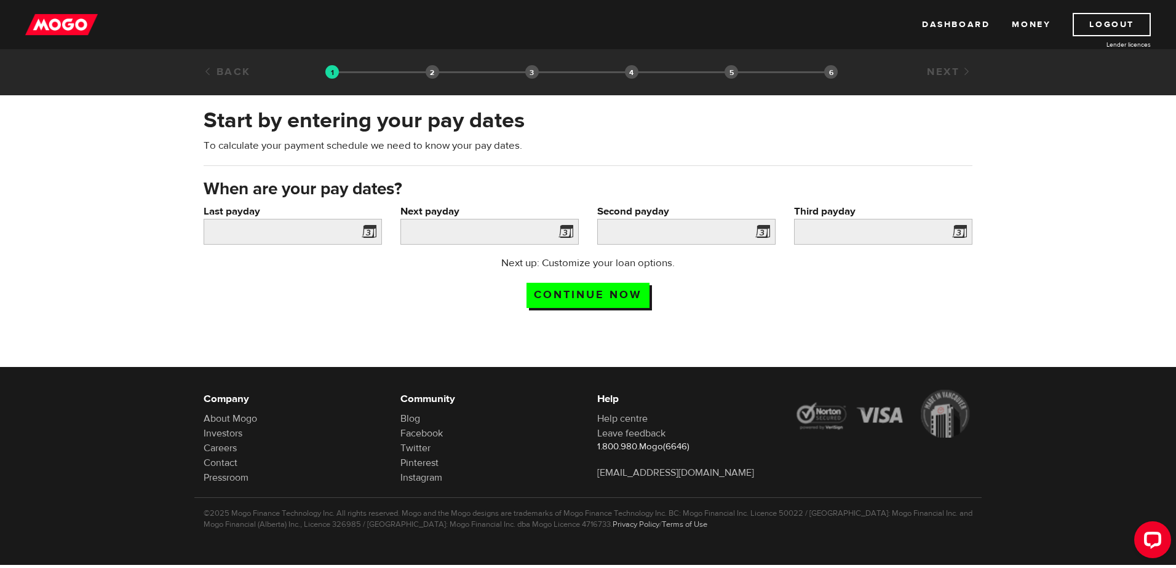
click at [369, 230] on span at bounding box center [366, 234] width 18 height 20
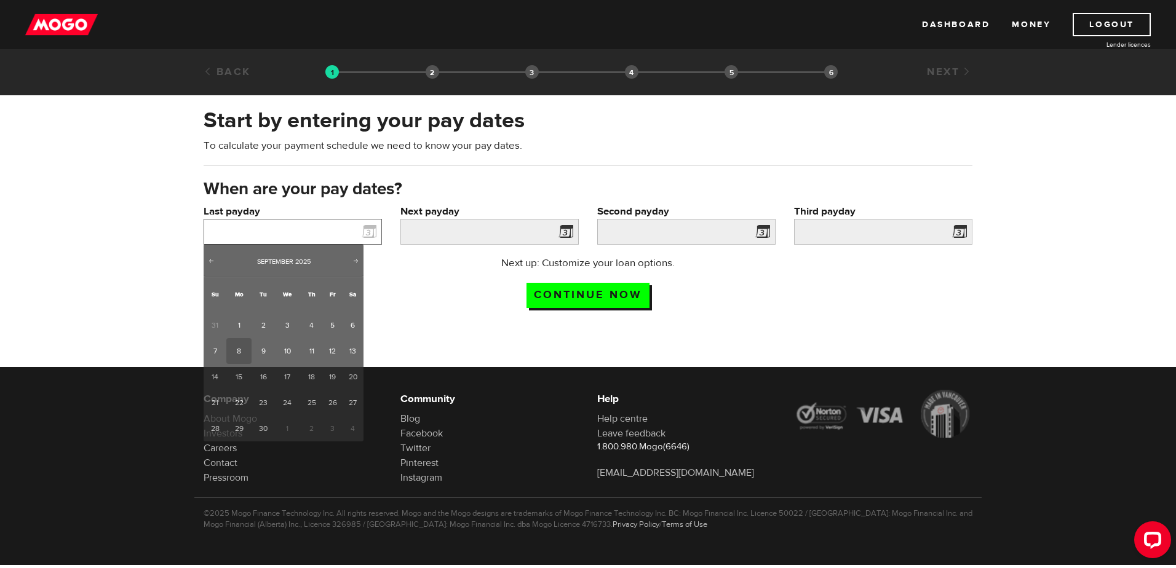
click at [299, 239] on input "Last payday" at bounding box center [293, 232] width 178 height 26
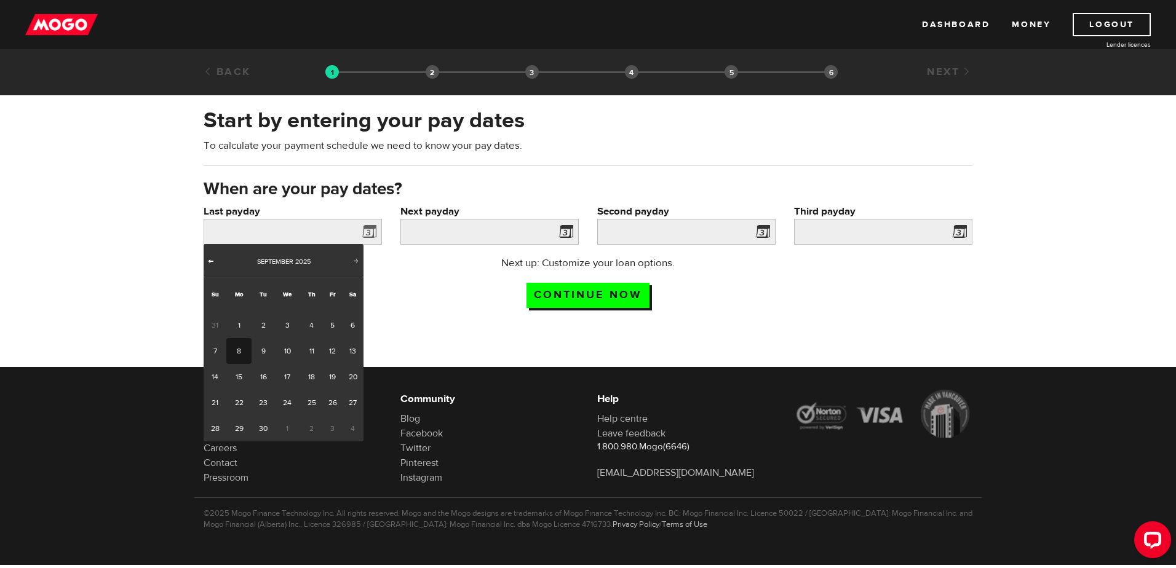
click at [212, 258] on span "Prev" at bounding box center [211, 261] width 10 height 10
click at [311, 400] on link "21" at bounding box center [311, 403] width 23 height 26
type input "2025/08/21"
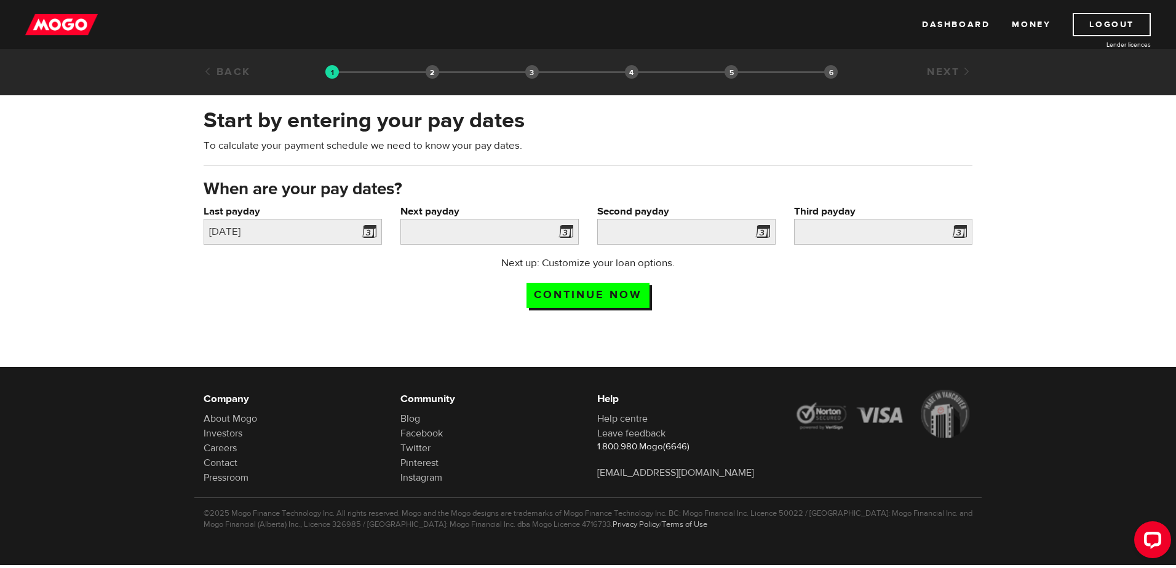
click at [566, 229] on span at bounding box center [563, 234] width 18 height 20
click at [526, 230] on input "Next payday" at bounding box center [489, 232] width 178 height 26
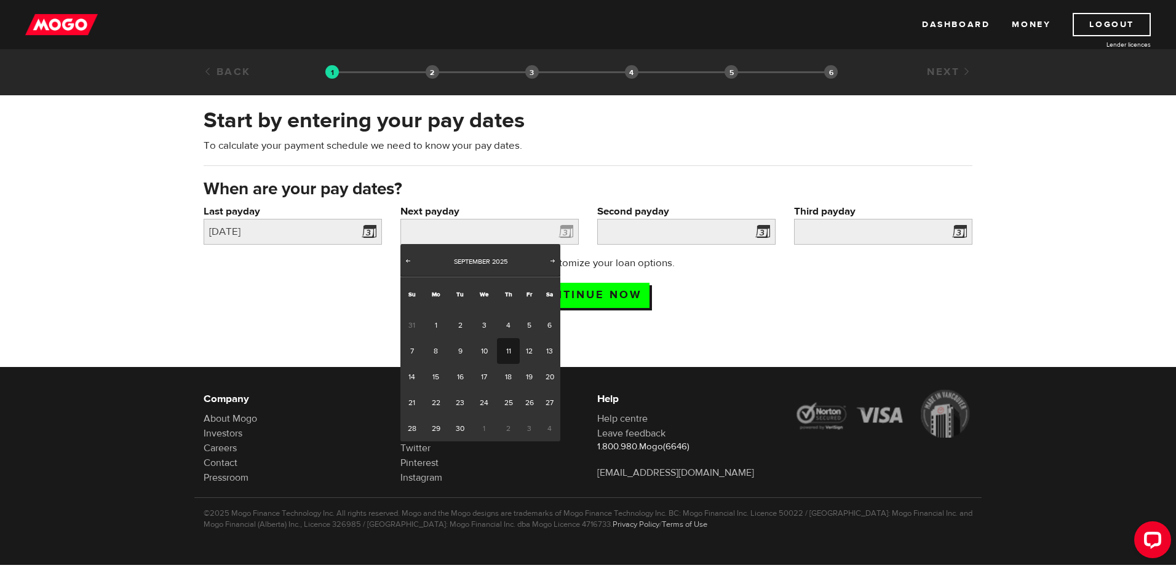
click at [506, 348] on link "11" at bounding box center [508, 351] width 23 height 26
type input "2025/09/11"
type input "2025/9/25"
type input "2025/10/9"
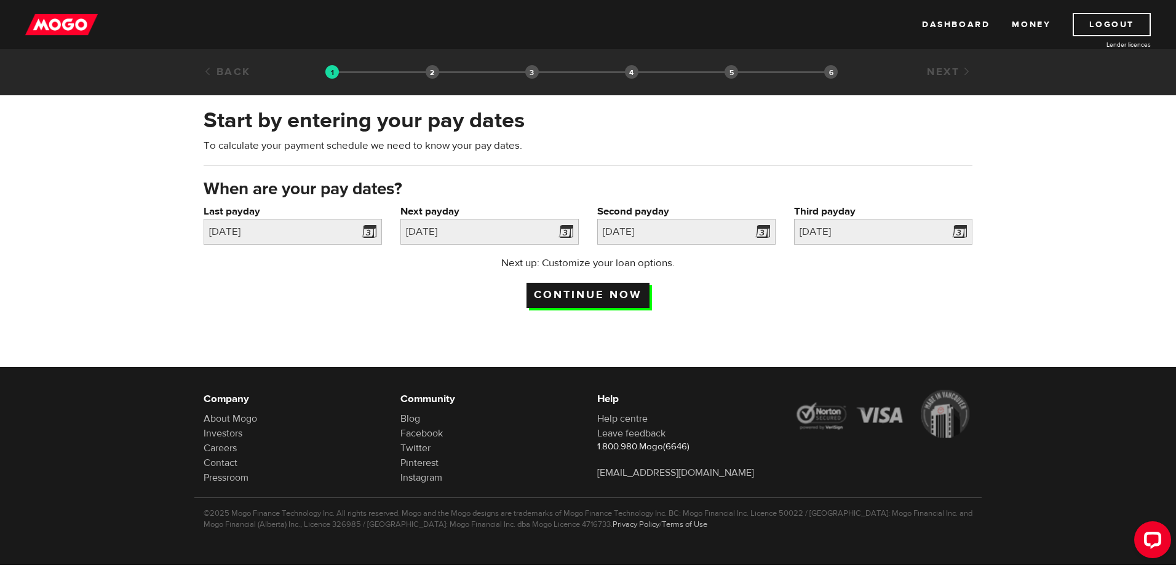
click at [595, 293] on input "Continue now" at bounding box center [587, 295] width 123 height 25
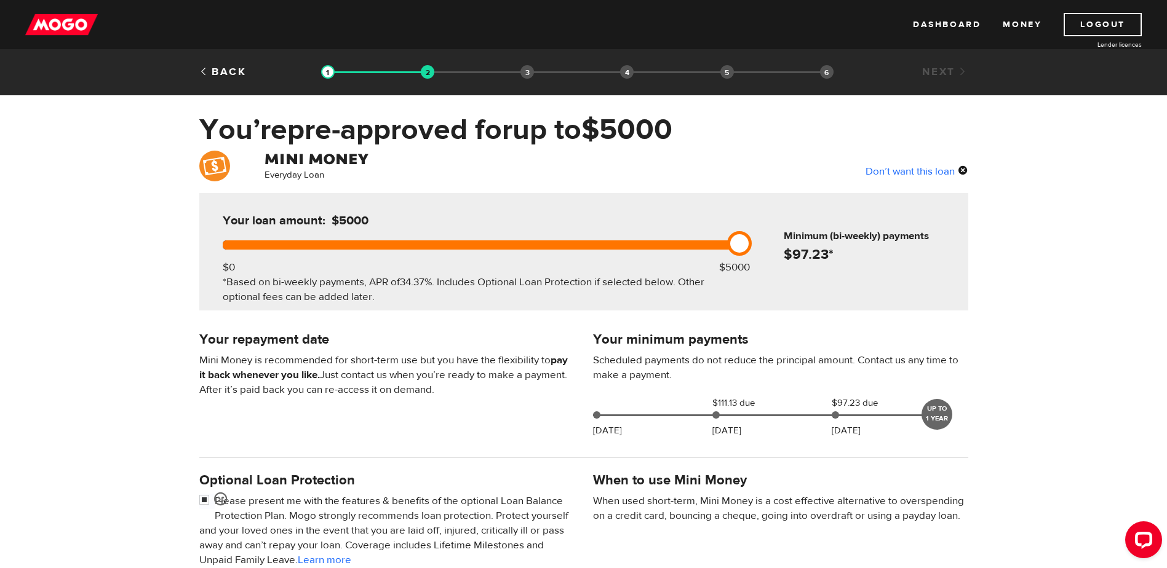
click at [937, 413] on div "UP TO 1 YEAR" at bounding box center [936, 414] width 31 height 31
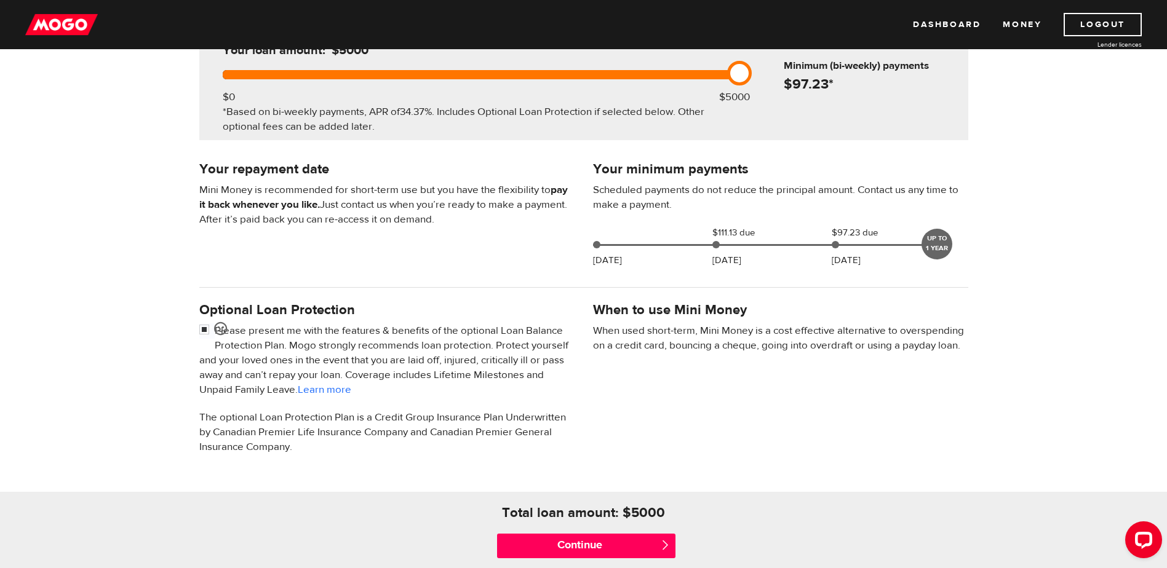
scroll to position [184, 0]
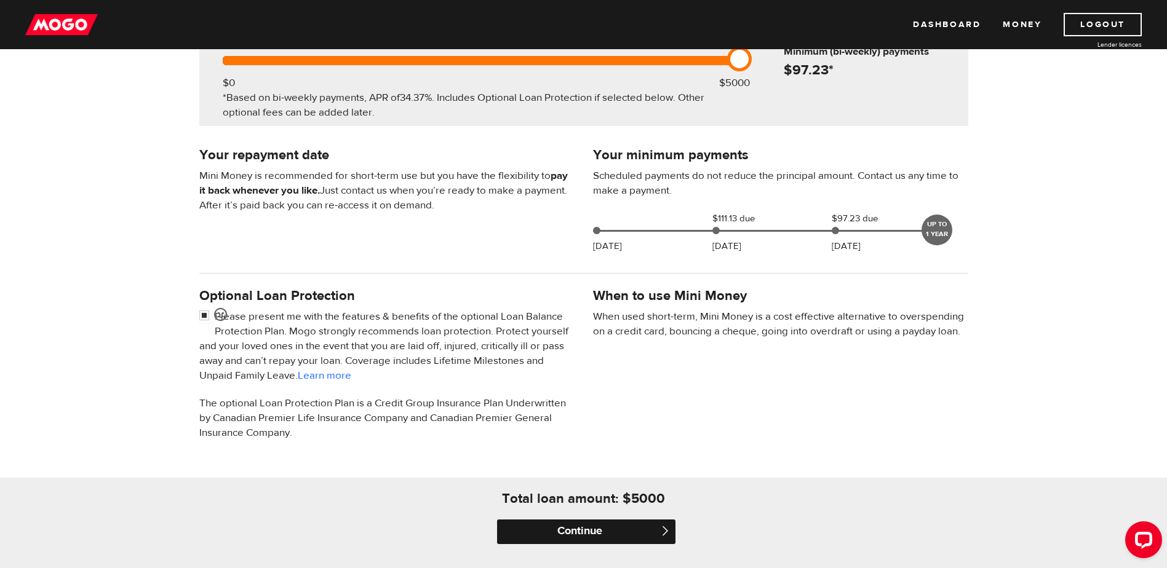
click at [608, 533] on input "Continue" at bounding box center [586, 532] width 178 height 25
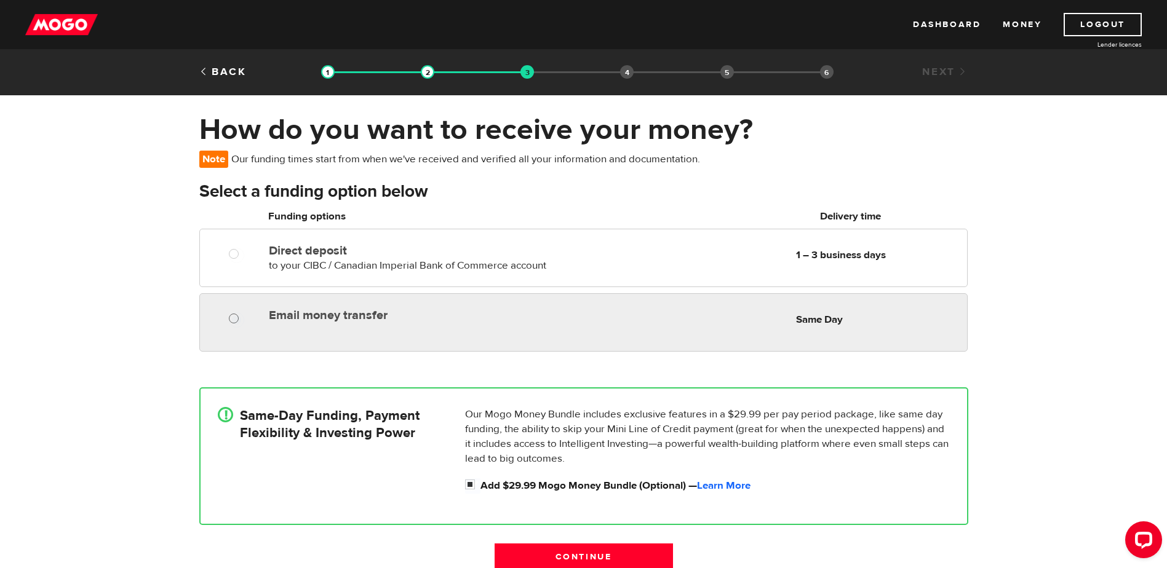
radio input "true"
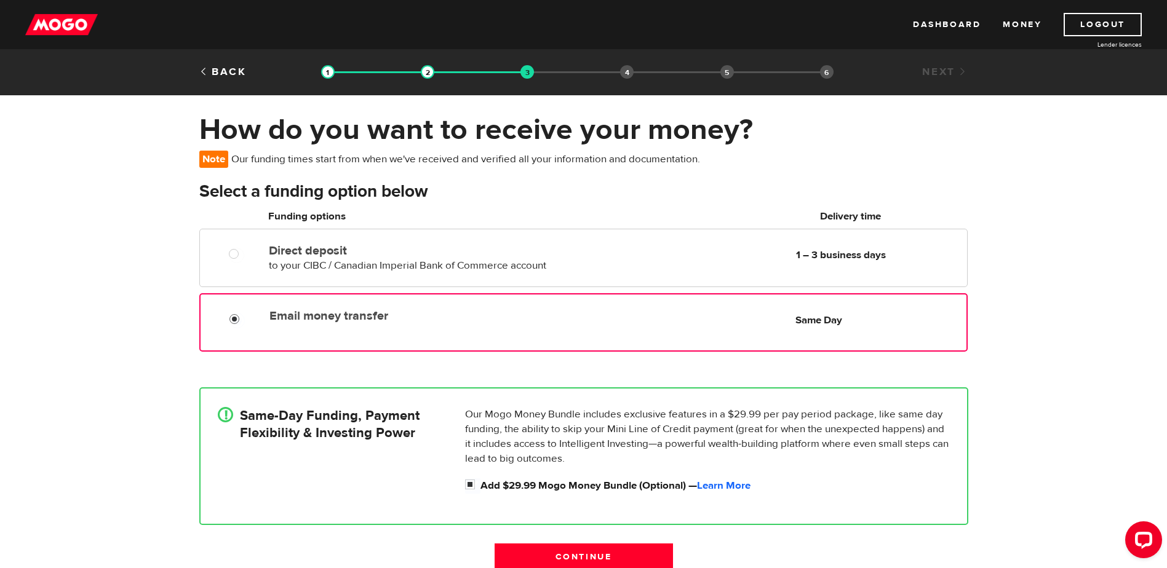
click at [230, 314] on input "Email money transfer" at bounding box center [236, 320] width 15 height 15
click at [718, 483] on link "Learn More" at bounding box center [724, 486] width 54 height 14
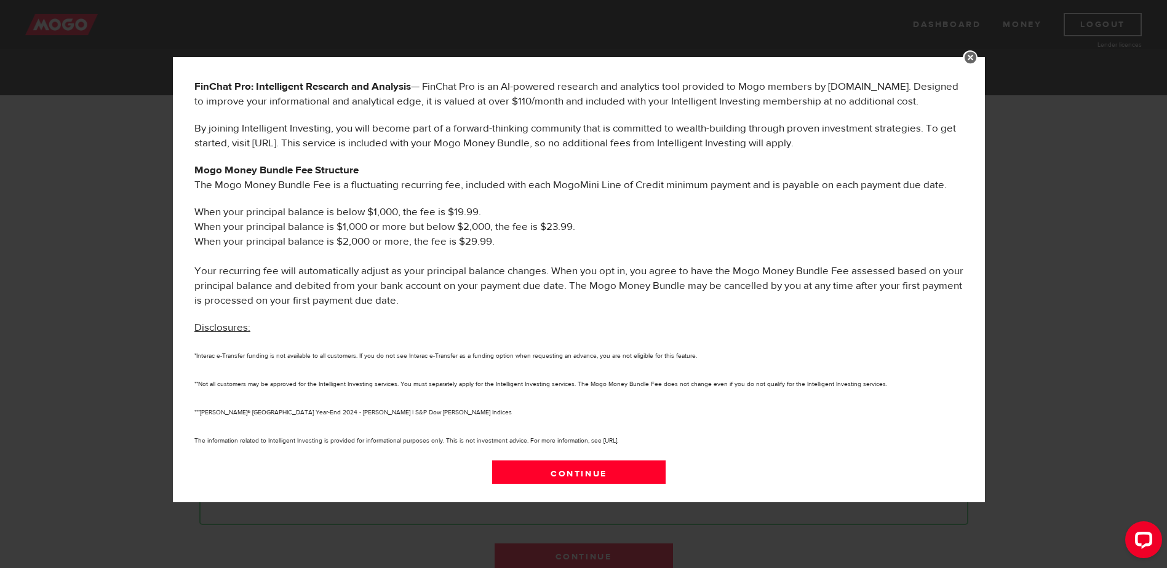
scroll to position [568, 0]
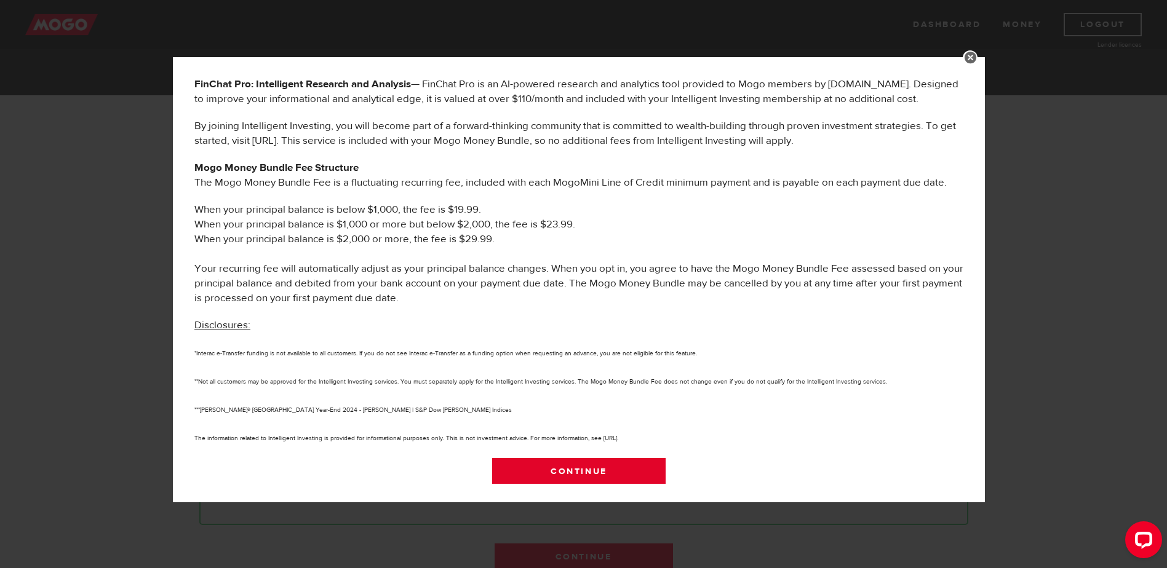
click at [583, 466] on link "Continue" at bounding box center [579, 471] width 174 height 26
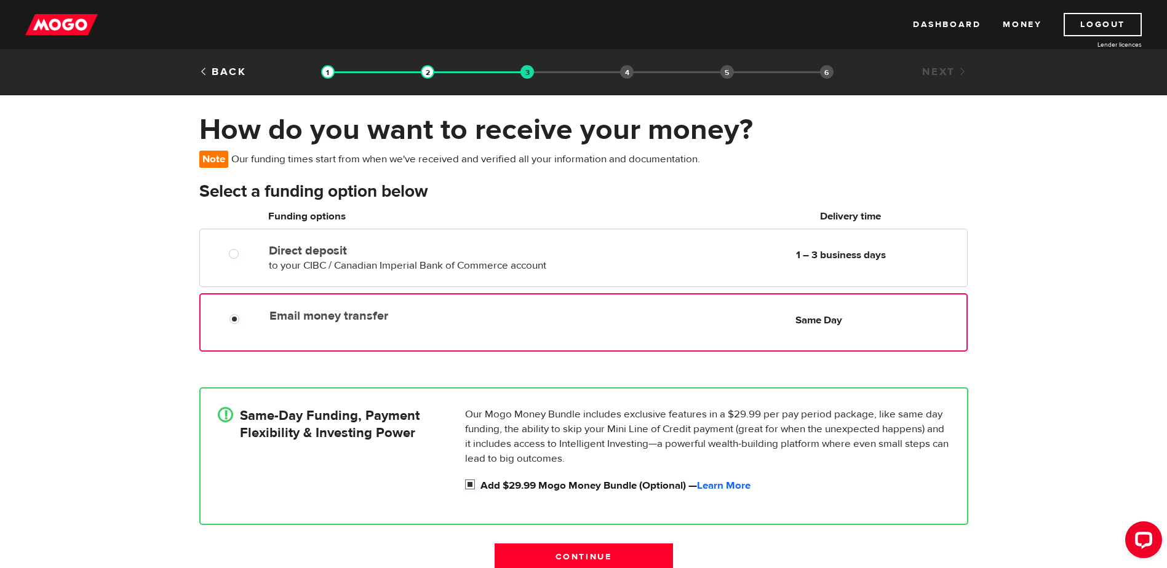
click at [469, 485] on input "Add $29.99 Mogo Money Bundle (Optional) — Learn More" at bounding box center [472, 485] width 15 height 15
checkbox input "false"
radio input "false"
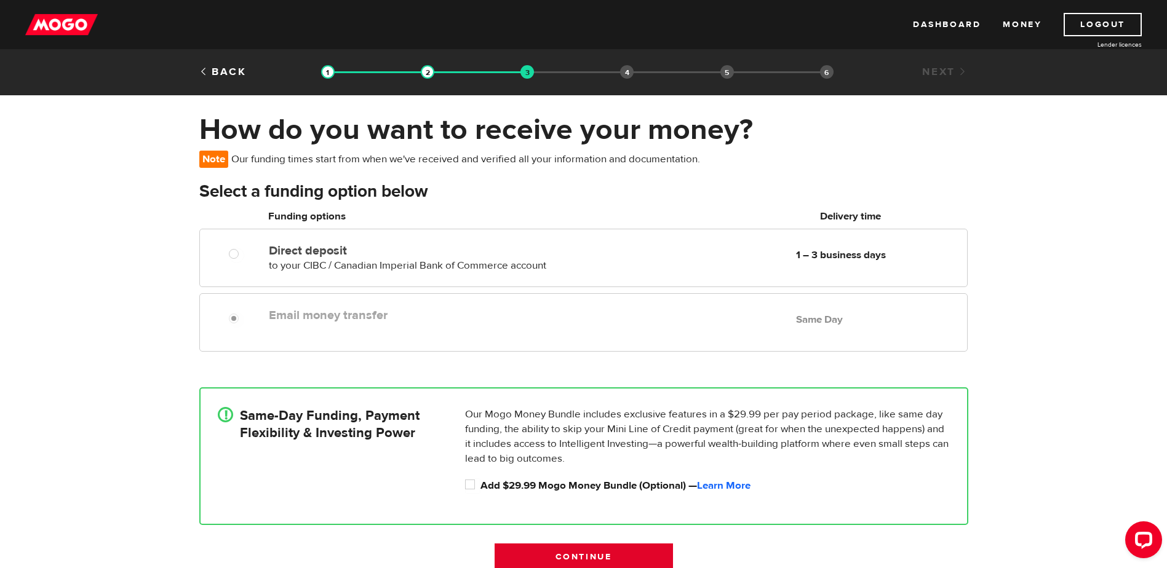
click at [599, 560] on input "Continue" at bounding box center [583, 557] width 178 height 26
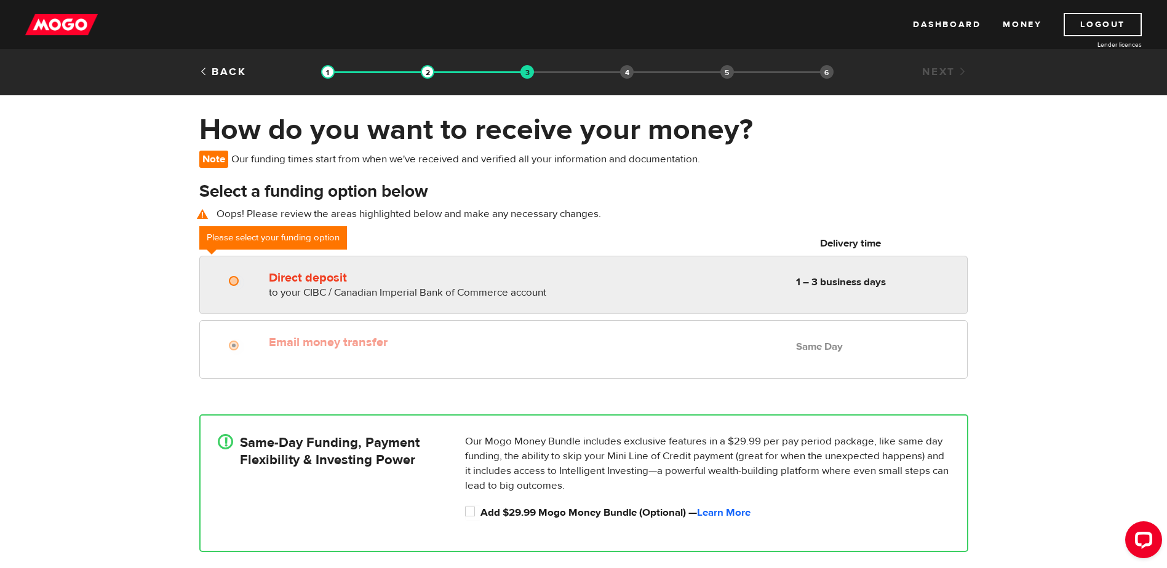
radio input "true"
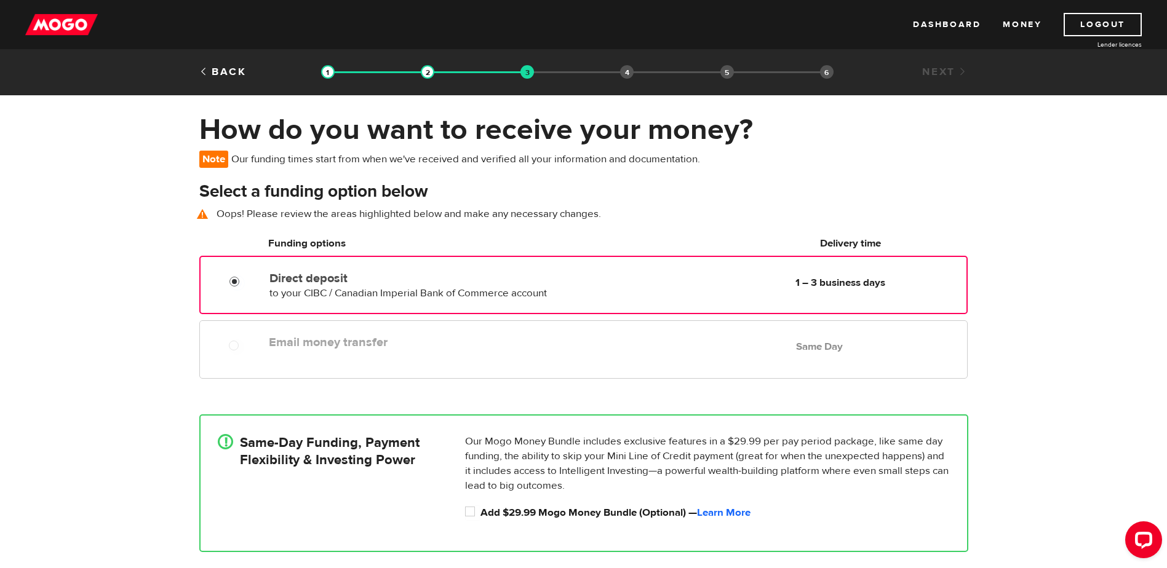
click at [231, 280] on input "Direct deposit" at bounding box center [236, 283] width 15 height 15
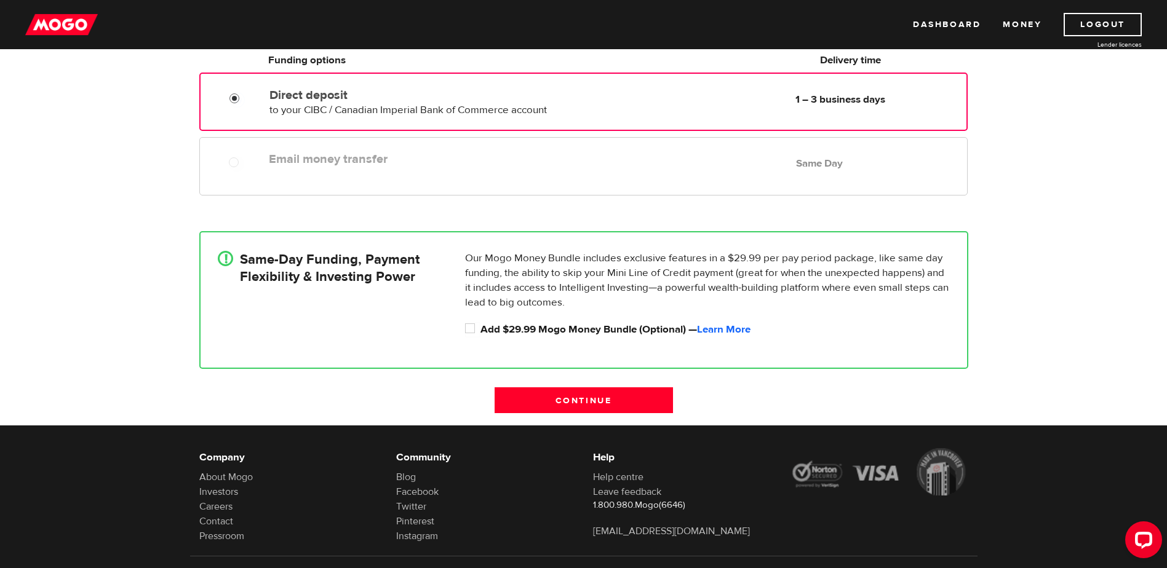
scroll to position [184, 0]
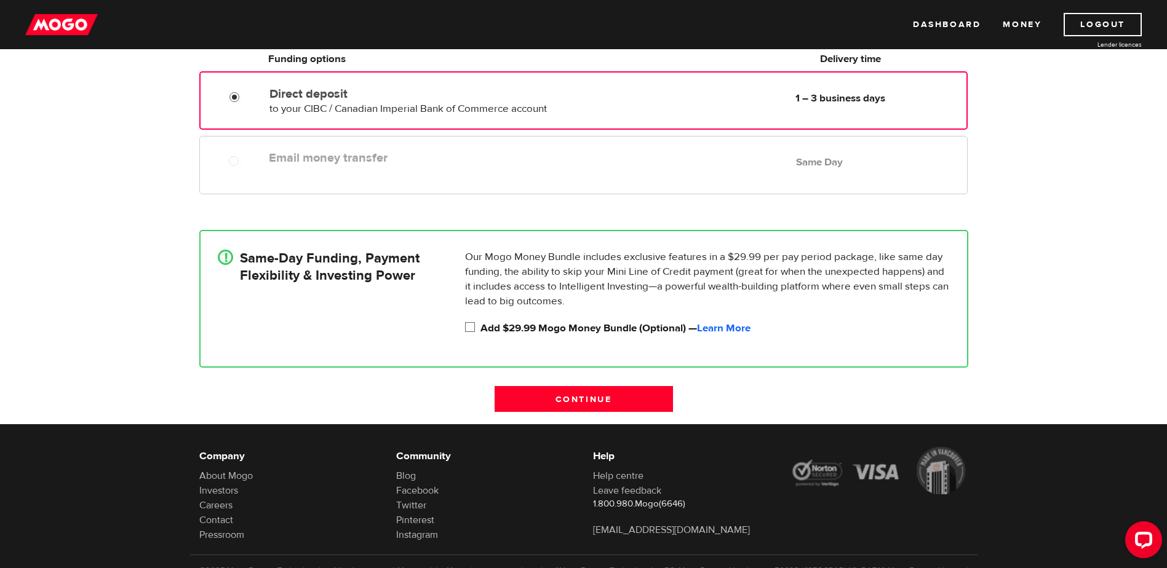
click at [469, 326] on input "Add $29.99 Mogo Money Bundle (Optional) — Learn More" at bounding box center [472, 328] width 15 height 15
checkbox input "true"
click at [232, 97] on input "Direct deposit" at bounding box center [236, 98] width 15 height 15
click at [234, 93] on input "Direct deposit" at bounding box center [236, 98] width 15 height 15
click at [577, 400] on input "Continue" at bounding box center [583, 399] width 178 height 26
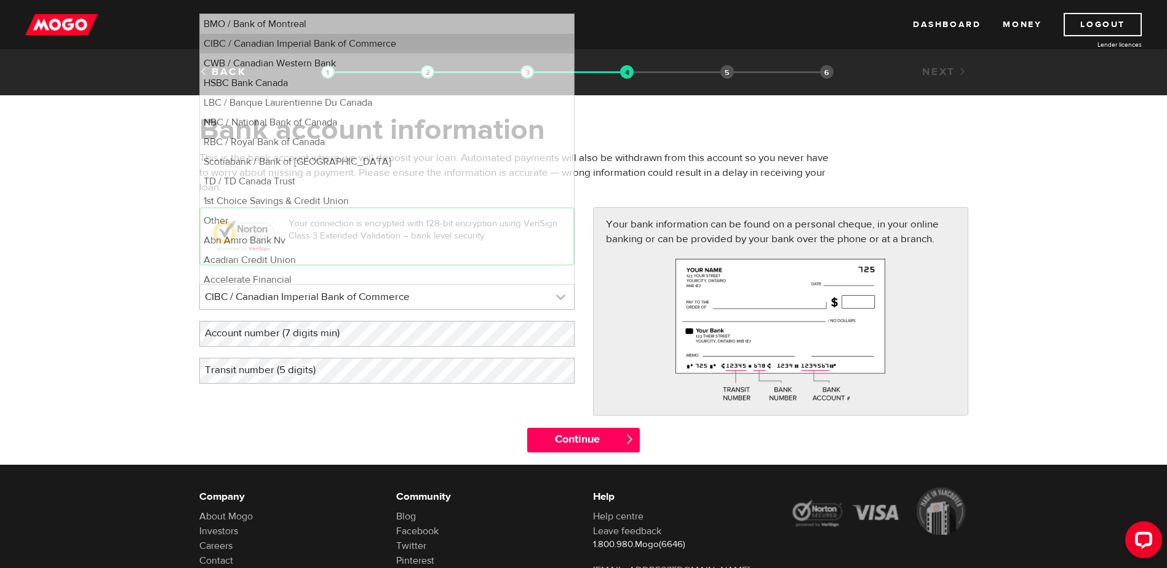
click at [498, 301] on link at bounding box center [387, 297] width 374 height 25
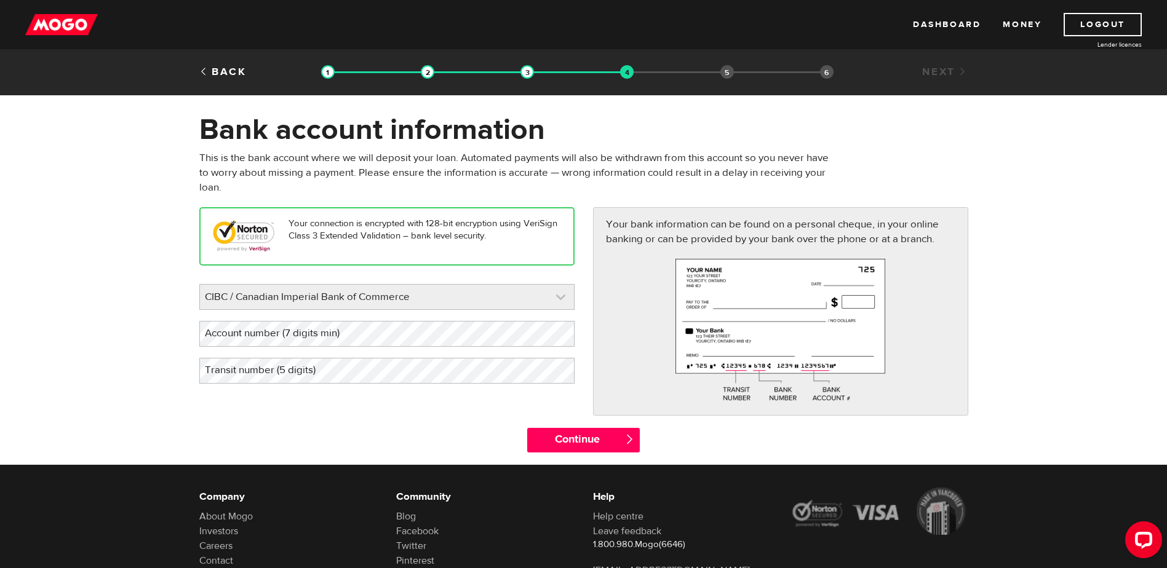
click at [498, 301] on link at bounding box center [387, 297] width 374 height 25
click at [233, 368] on label "Transit number (5 digits)" at bounding box center [269, 370] width 141 height 25
click at [610, 443] on input "Continue" at bounding box center [583, 440] width 113 height 25
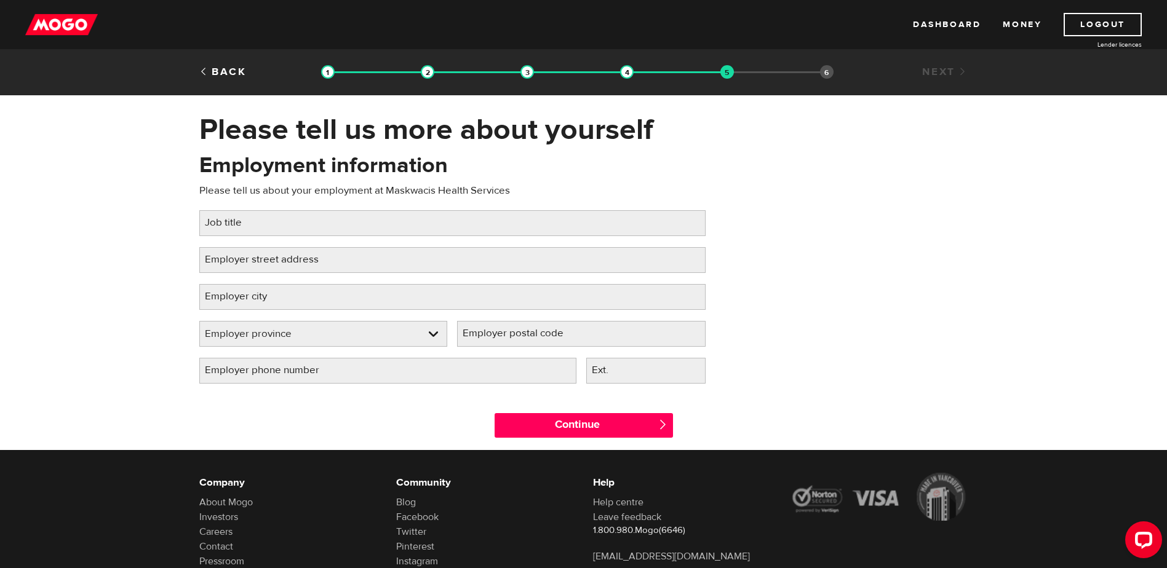
click at [208, 223] on label "Job title" at bounding box center [233, 222] width 68 height 25
click at [208, 223] on input "Job title" at bounding box center [452, 223] width 506 height 26
type input "P"
type input "Maskwacis Counselling/Support Services - Program Manager"
click at [236, 260] on label "Employer street address" at bounding box center [271, 259] width 145 height 25
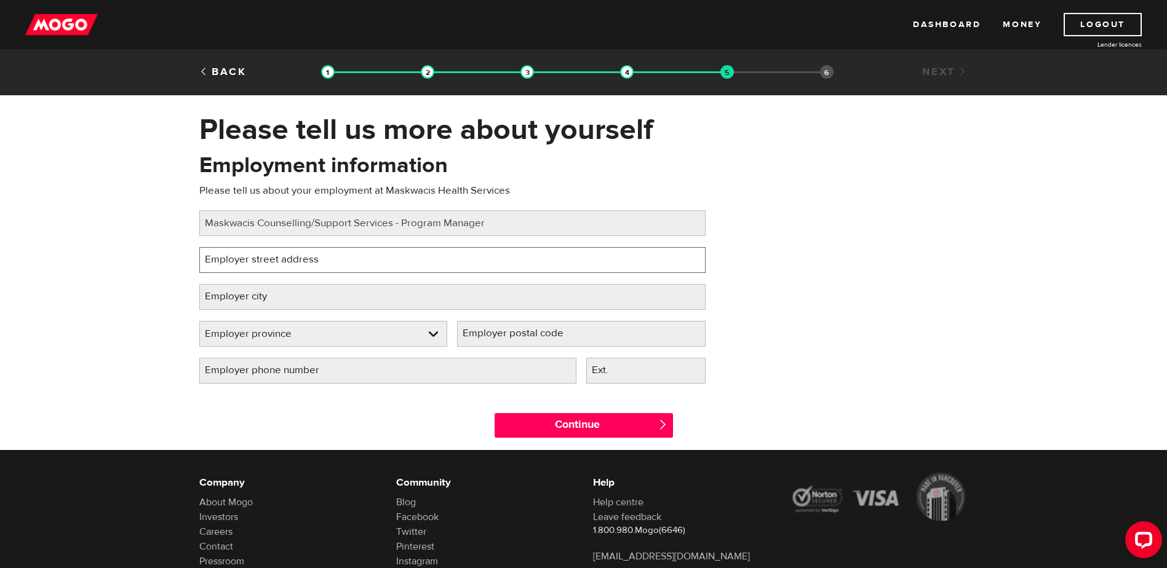
click at [236, 260] on input "Employer street address" at bounding box center [452, 260] width 506 height 26
type input "P."
click at [494, 413] on input "Continue" at bounding box center [583, 425] width 178 height 25
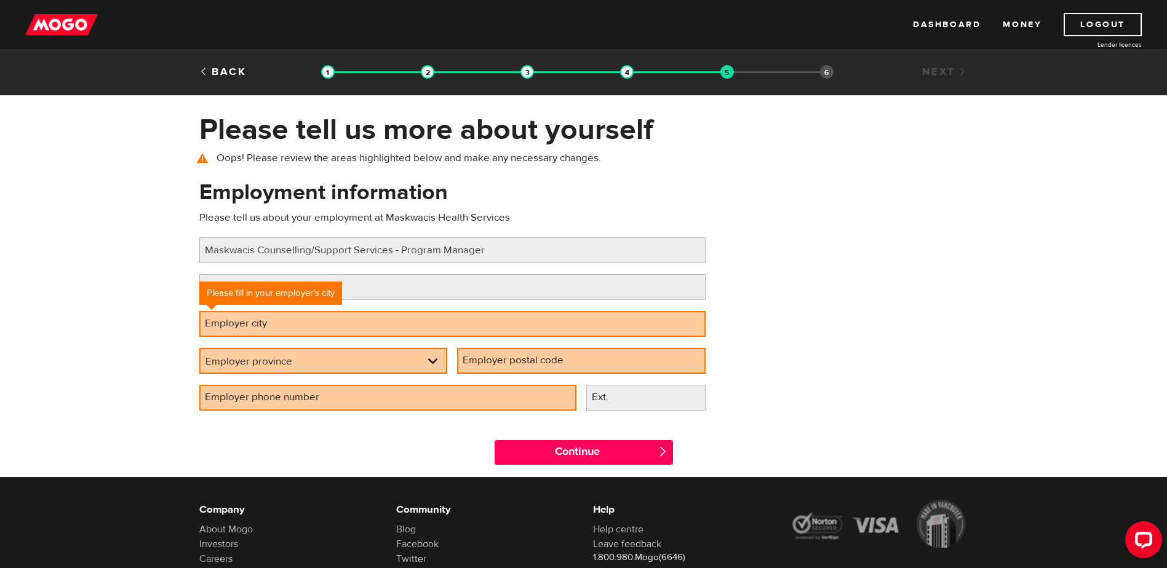
click at [207, 325] on label "Employer city" at bounding box center [245, 323] width 93 height 25
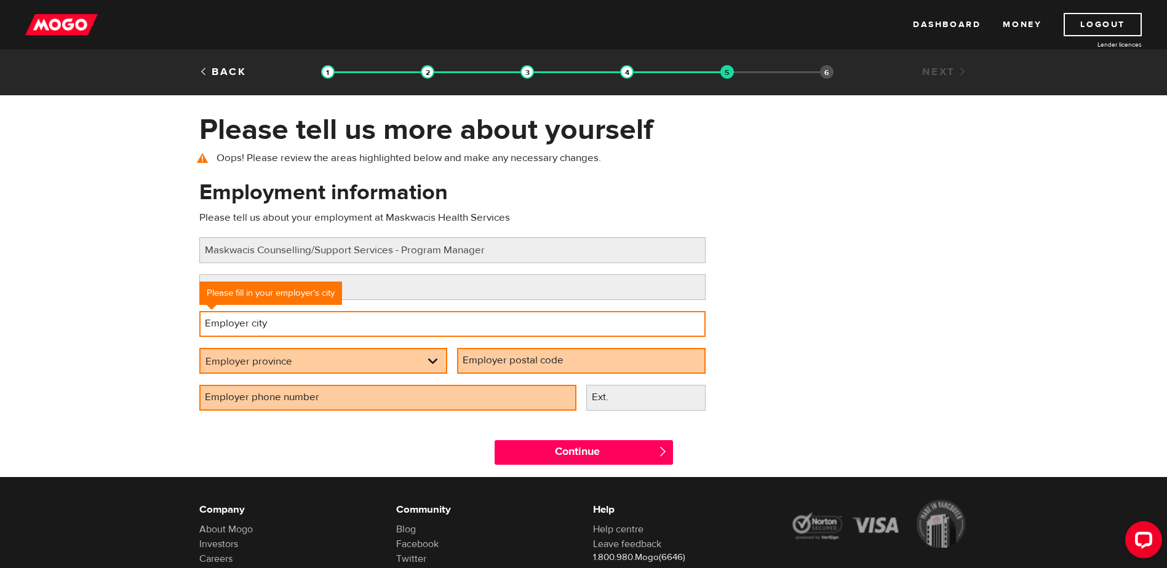
click at [207, 325] on input "Employer city" at bounding box center [452, 324] width 506 height 26
type input "m"
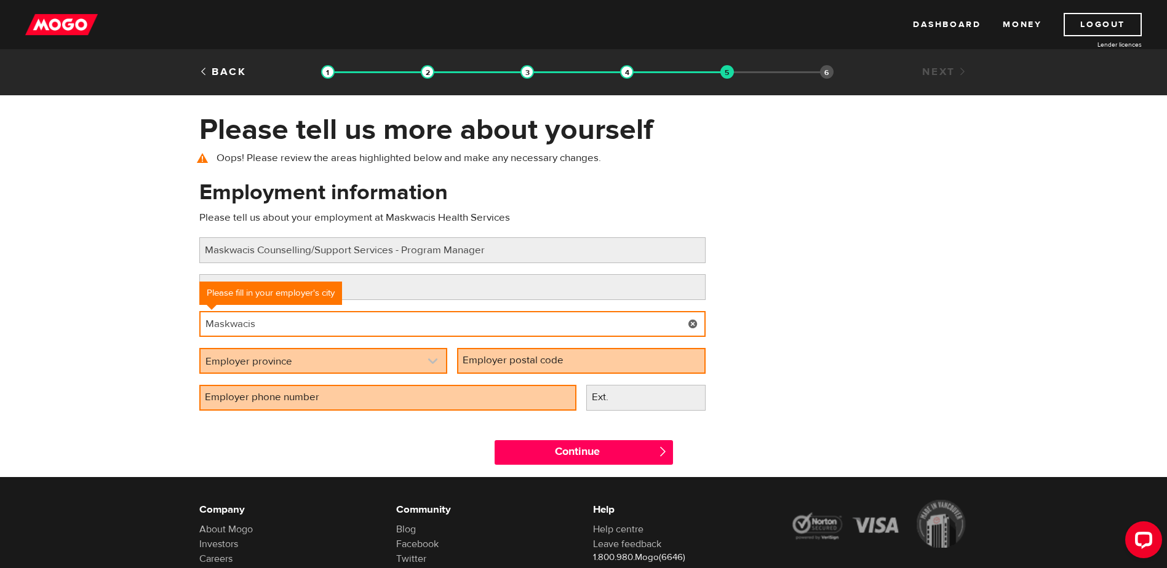
type input "Maskwacis"
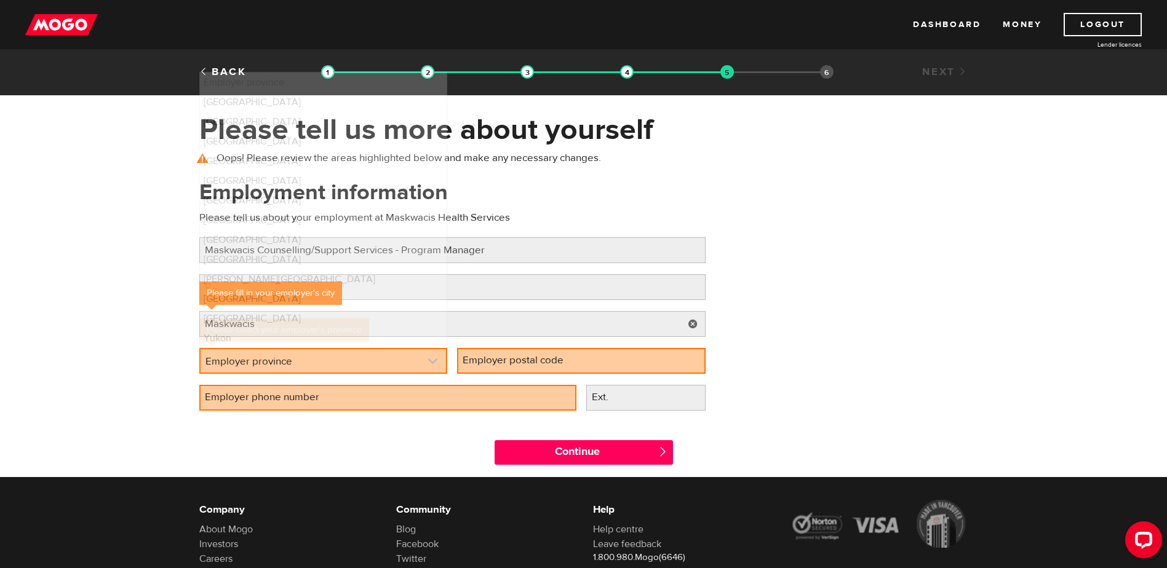
click at [255, 357] on link at bounding box center [323, 360] width 246 height 23
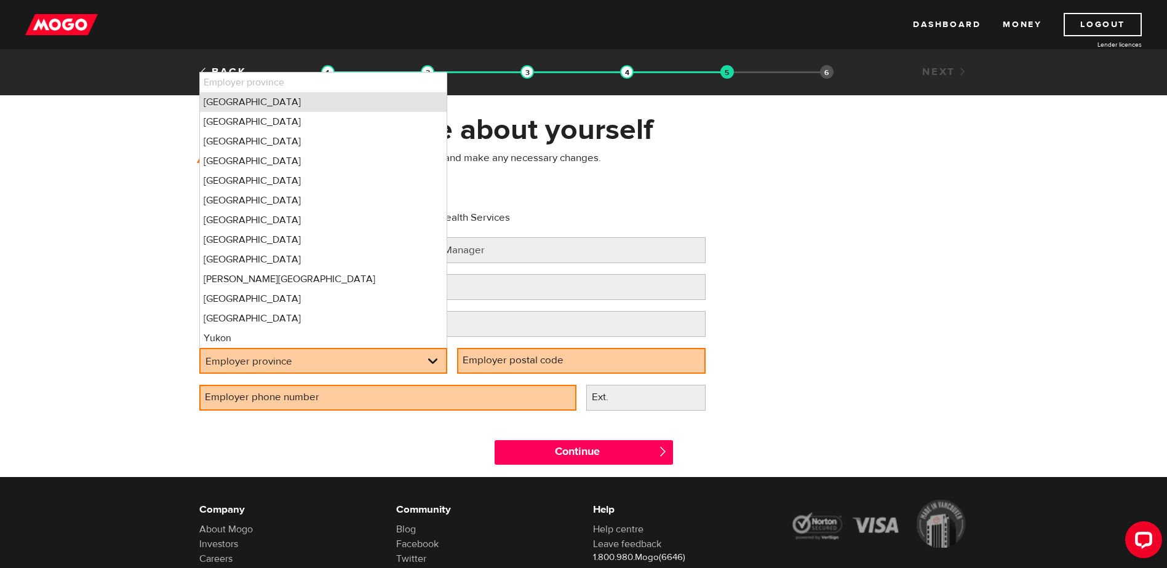
click at [217, 103] on li "Alberta" at bounding box center [323, 102] width 247 height 20
select select "AB"
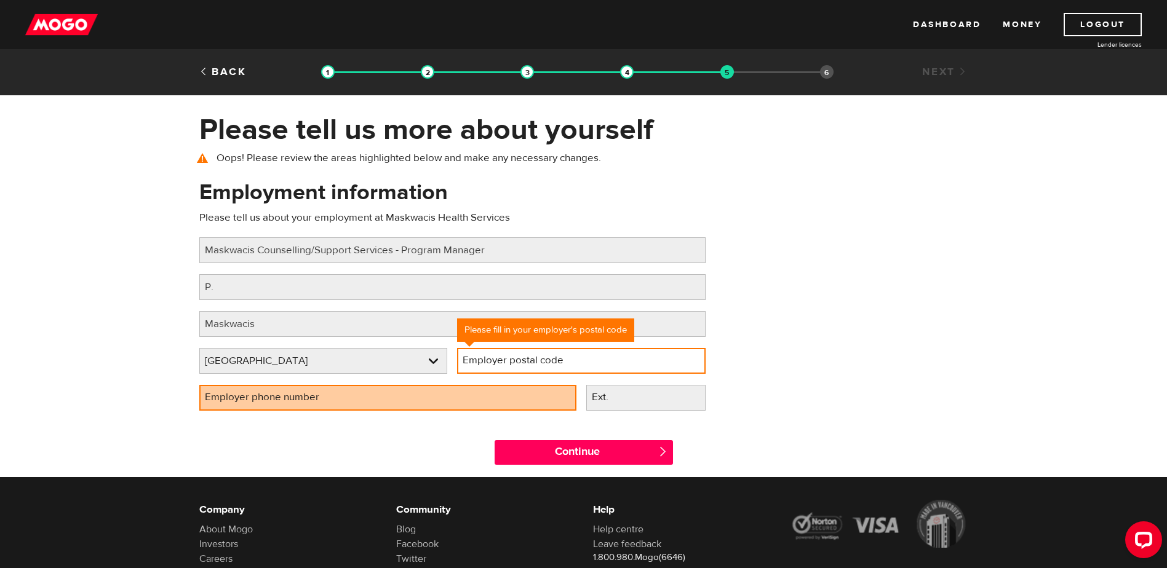
click at [601, 360] on input "Employer postal code" at bounding box center [581, 361] width 248 height 26
click at [465, 357] on label "Employer postal code" at bounding box center [523, 360] width 132 height 25
click at [465, 357] on input "Employer postal code" at bounding box center [581, 361] width 248 height 26
type input "T0C 1N0"
click at [205, 394] on label "Employer phone number" at bounding box center [271, 397] width 145 height 25
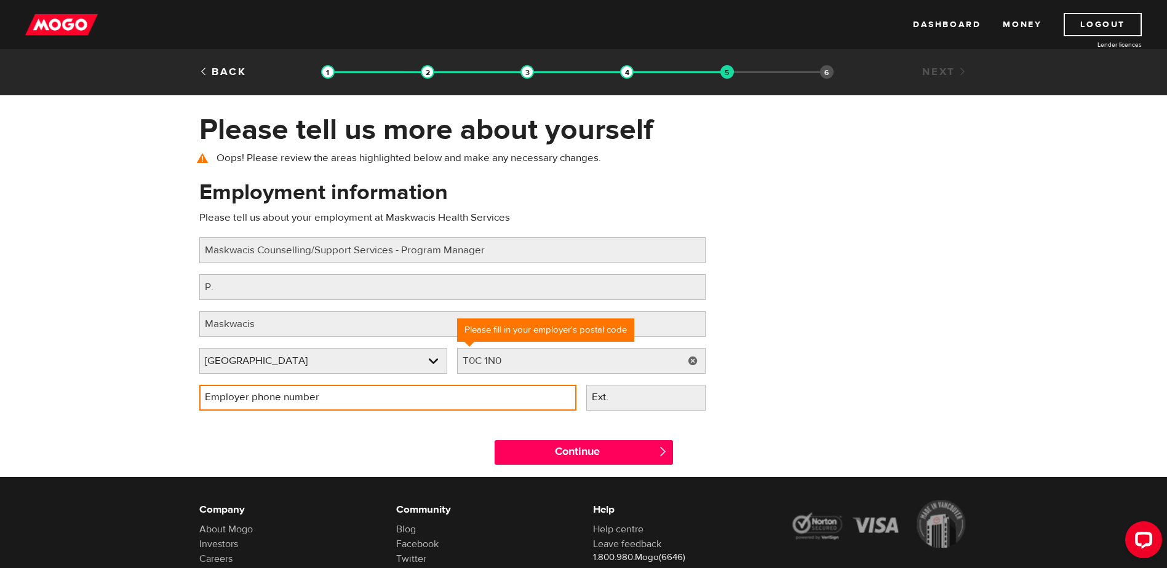
click at [205, 394] on input "Employer phone number" at bounding box center [387, 398] width 377 height 26
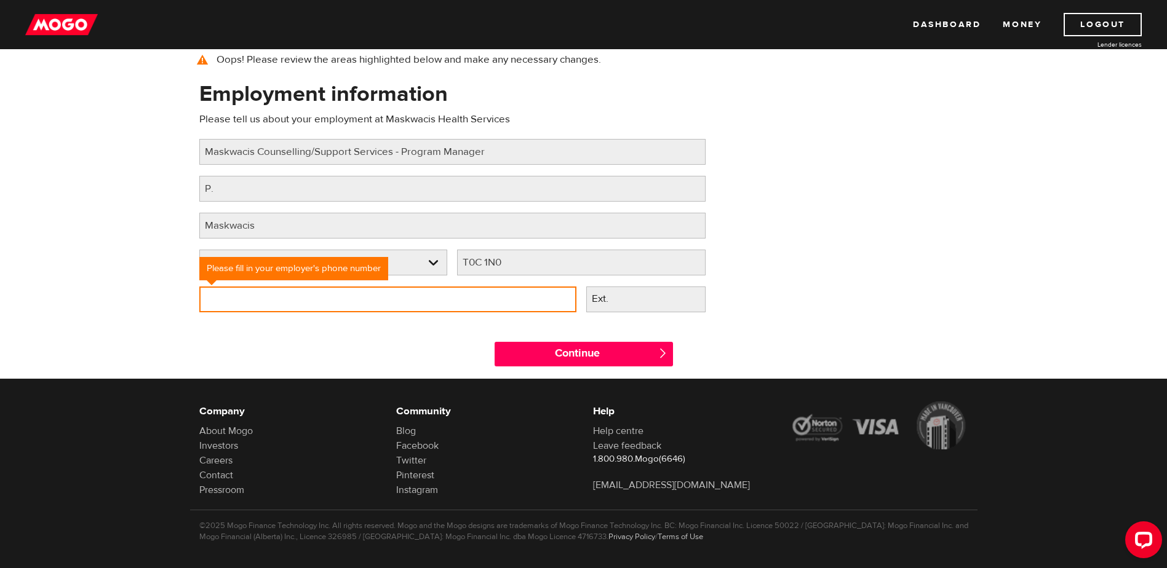
scroll to position [110, 0]
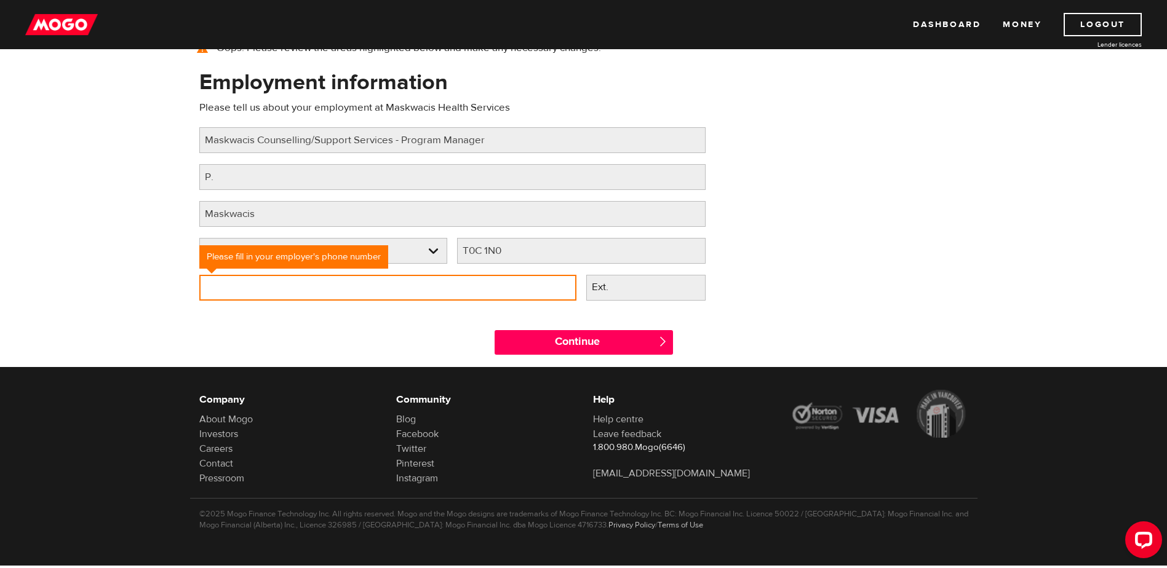
click at [210, 290] on input "Employer phone number" at bounding box center [387, 288] width 377 height 26
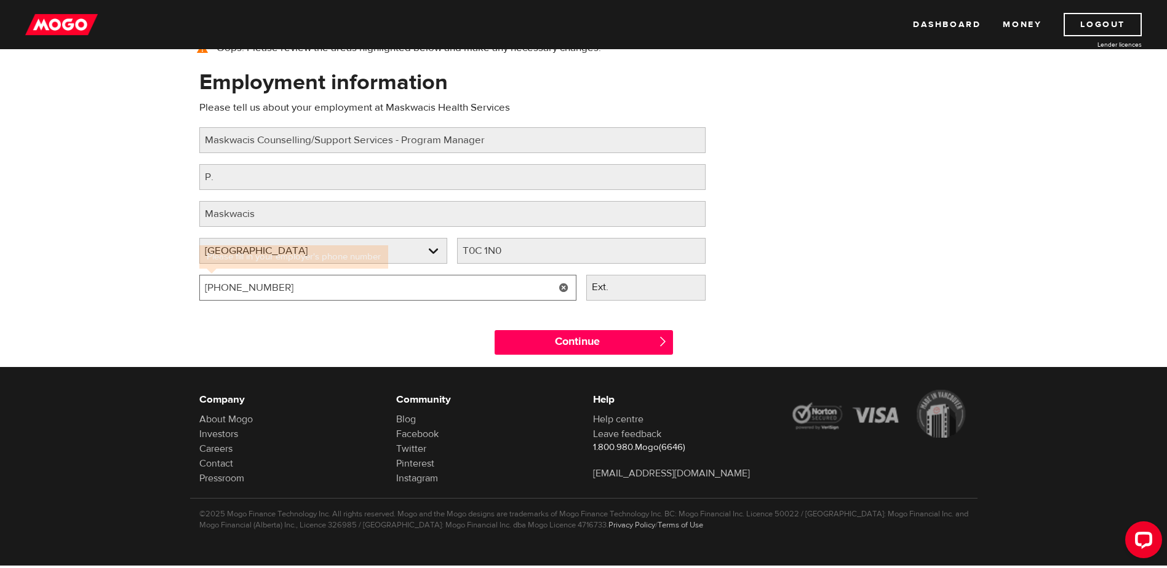
type input "(780) 585-2268"
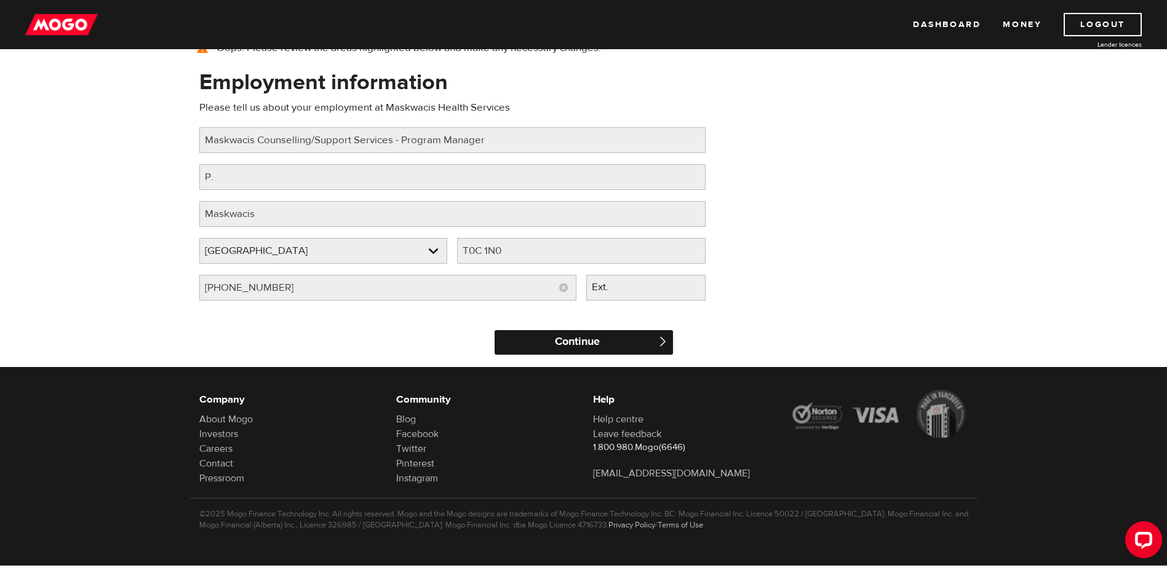
click at [605, 344] on input "Continue" at bounding box center [583, 342] width 178 height 25
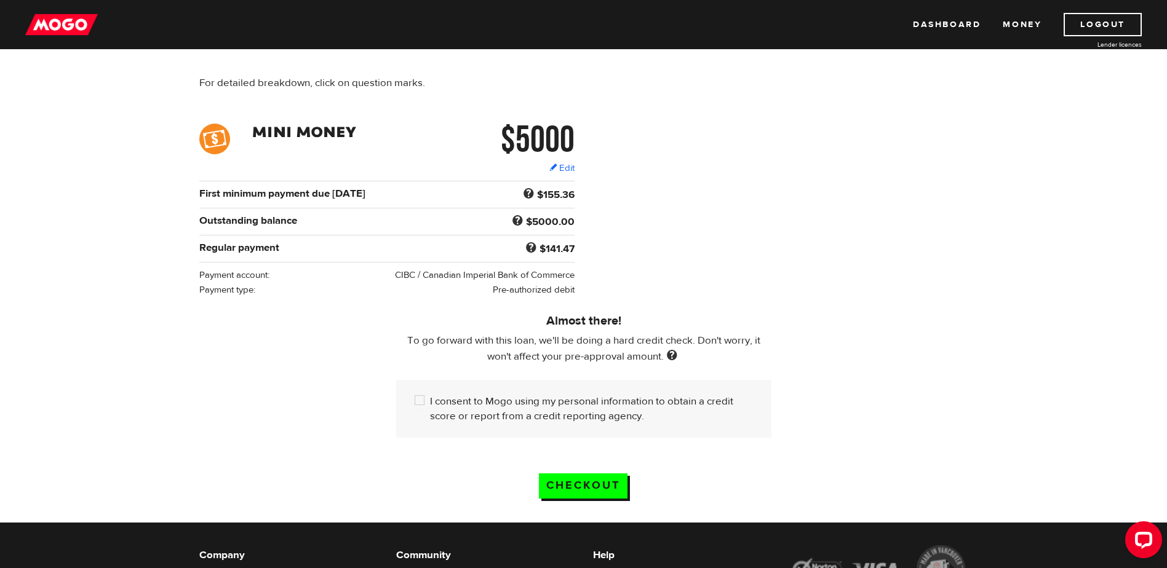
scroll to position [184, 0]
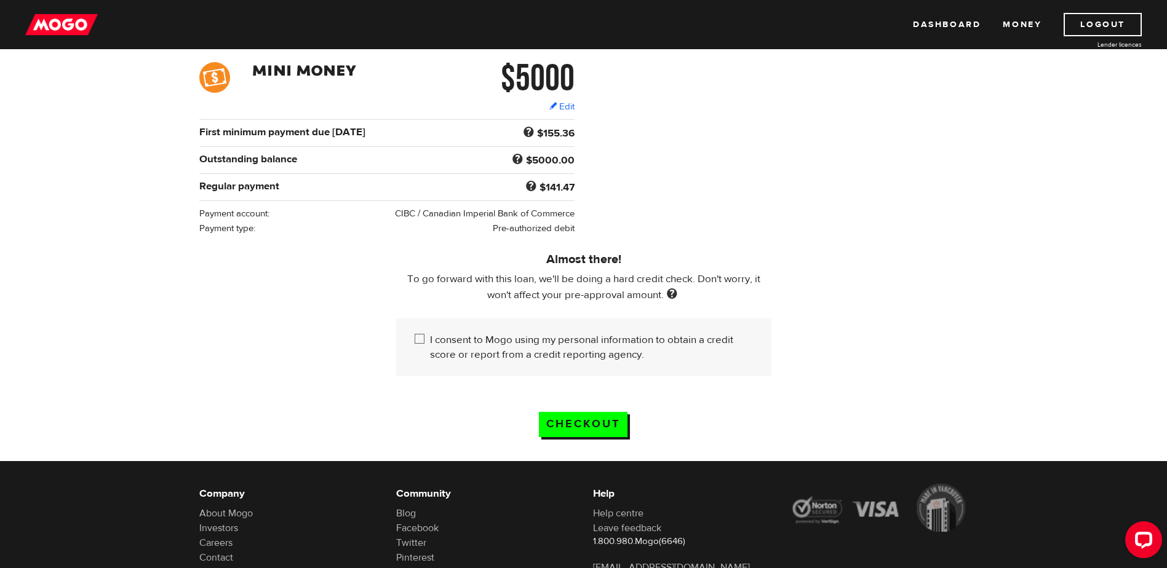
click at [418, 335] on input "I consent to Mogo using my personal information to obtain a credit score or rep…" at bounding box center [421, 340] width 15 height 15
checkbox input "true"
click at [596, 417] on input "Checkout" at bounding box center [583, 424] width 89 height 25
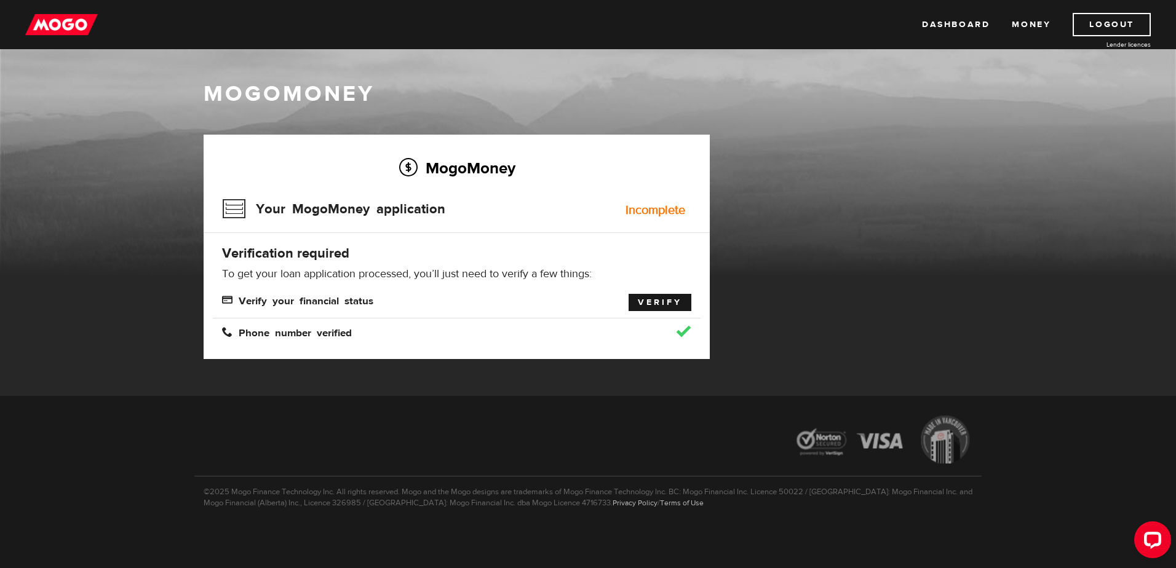
click at [667, 300] on link "Verify" at bounding box center [659, 302] width 63 height 17
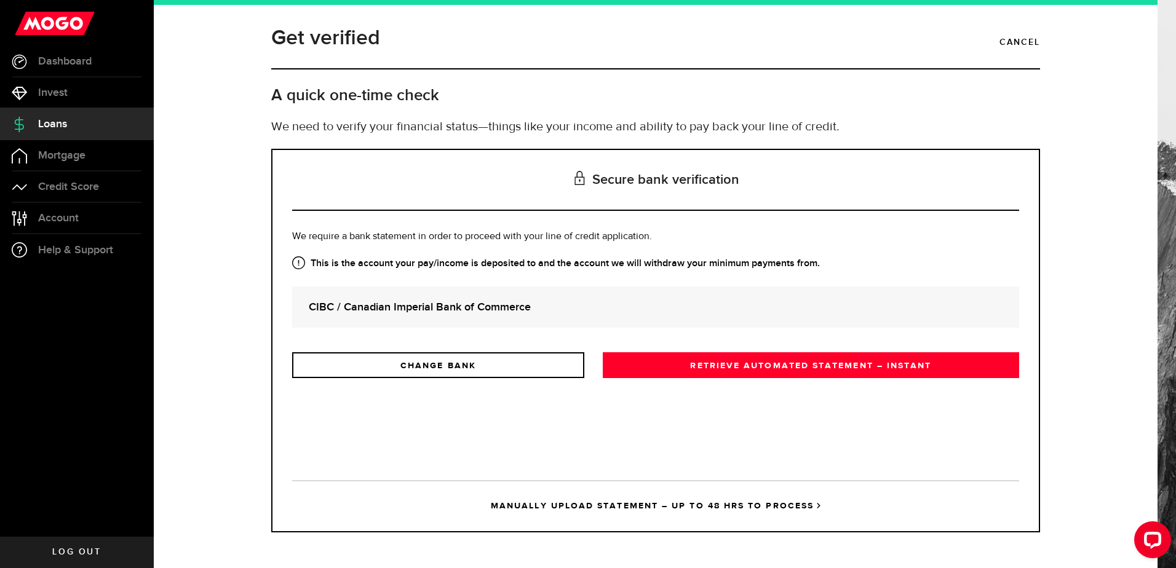
click at [408, 306] on strong "CIBC / Canadian Imperial Bank of Commerce" at bounding box center [656, 307] width 694 height 17
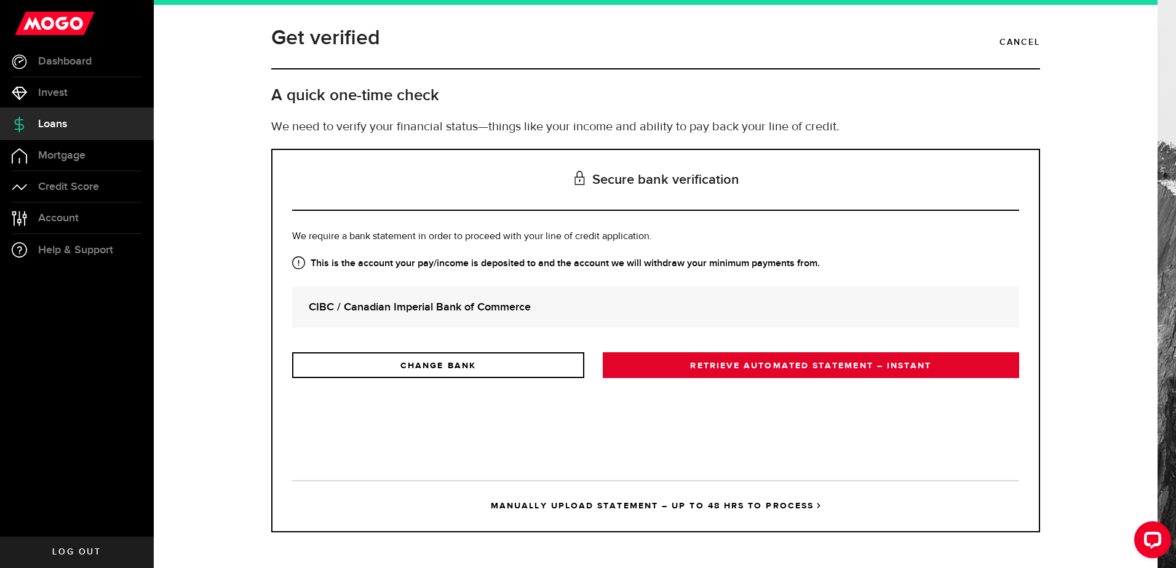
click at [735, 367] on link "RETRIEVE AUTOMATED STATEMENT – INSTANT" at bounding box center [811, 365] width 416 height 26
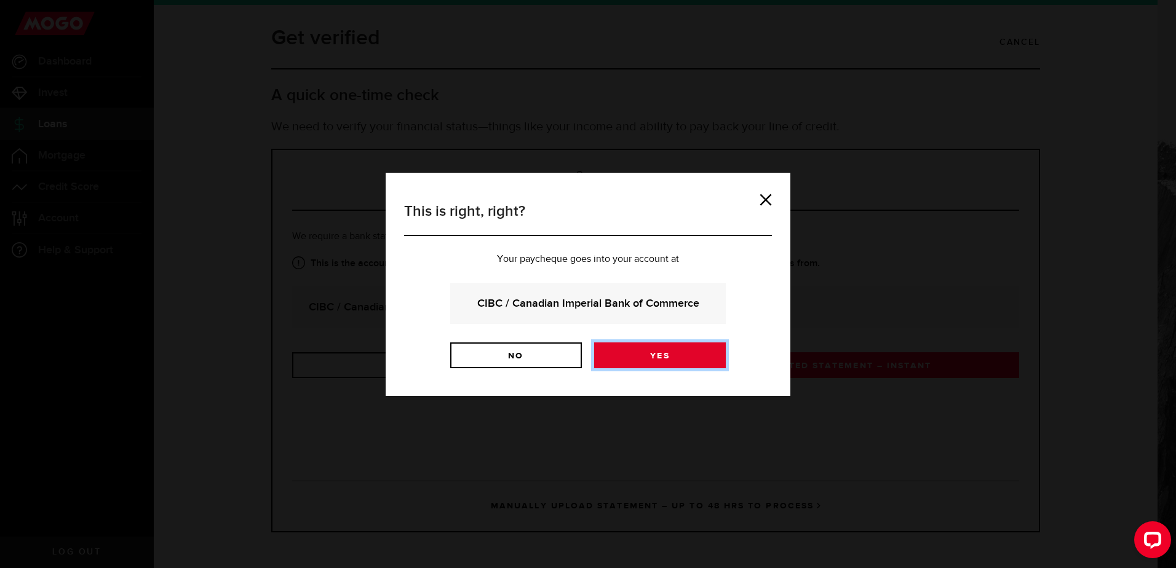
click at [656, 360] on link "Yes" at bounding box center [660, 356] width 132 height 26
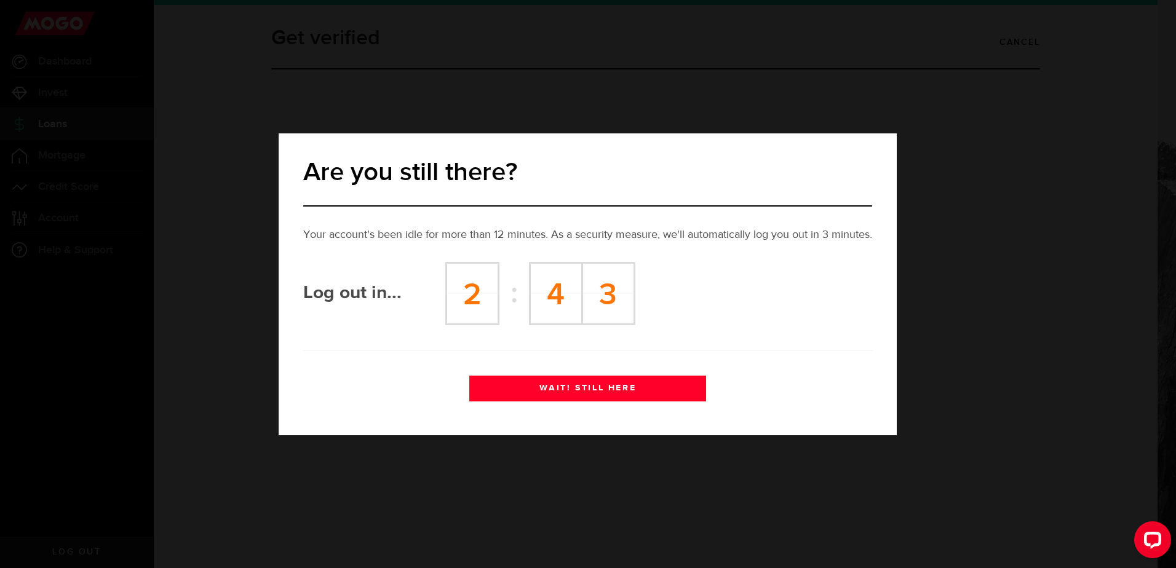
click at [608, 384] on button "WAIT! STILL HERE" at bounding box center [587, 389] width 237 height 26
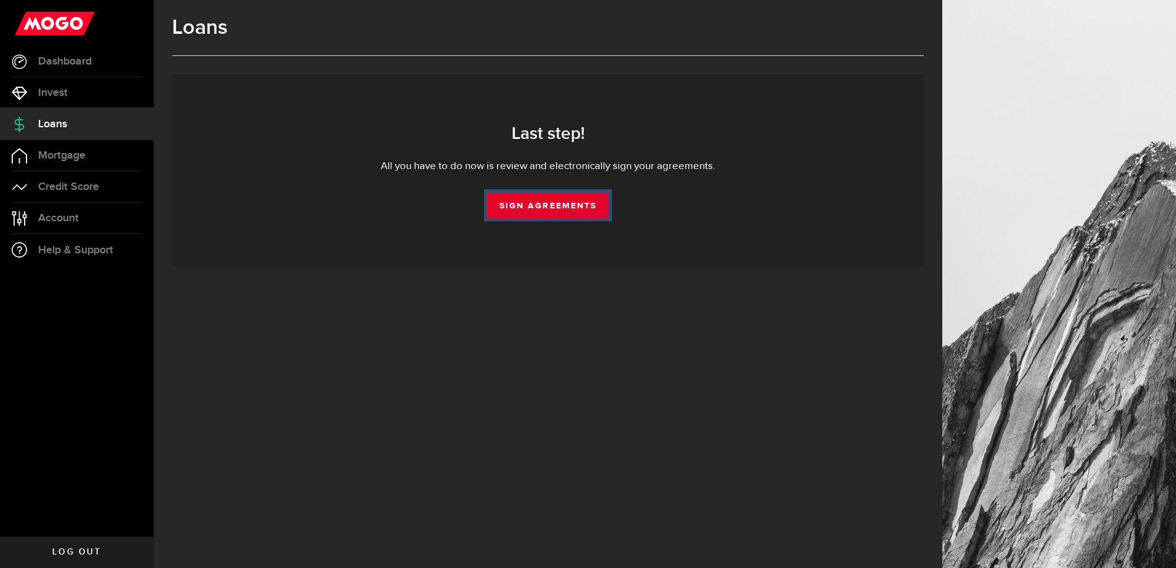
click at [558, 200] on link "Sign Agreements" at bounding box center [548, 205] width 122 height 26
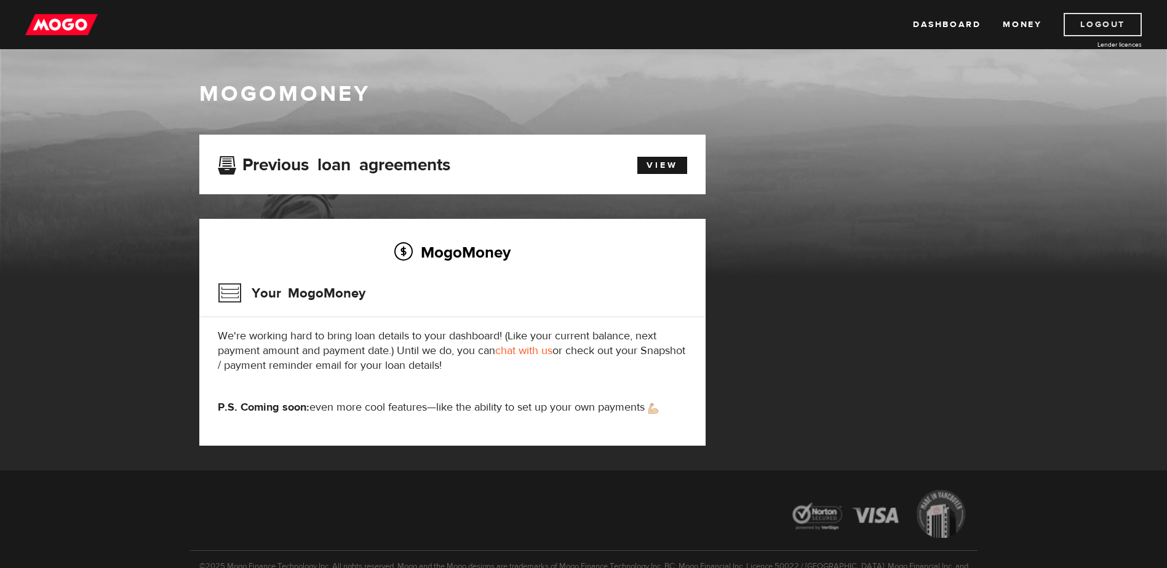
click at [1098, 25] on link "Logout" at bounding box center [1102, 24] width 78 height 23
